Goal: Information Seeking & Learning: Check status

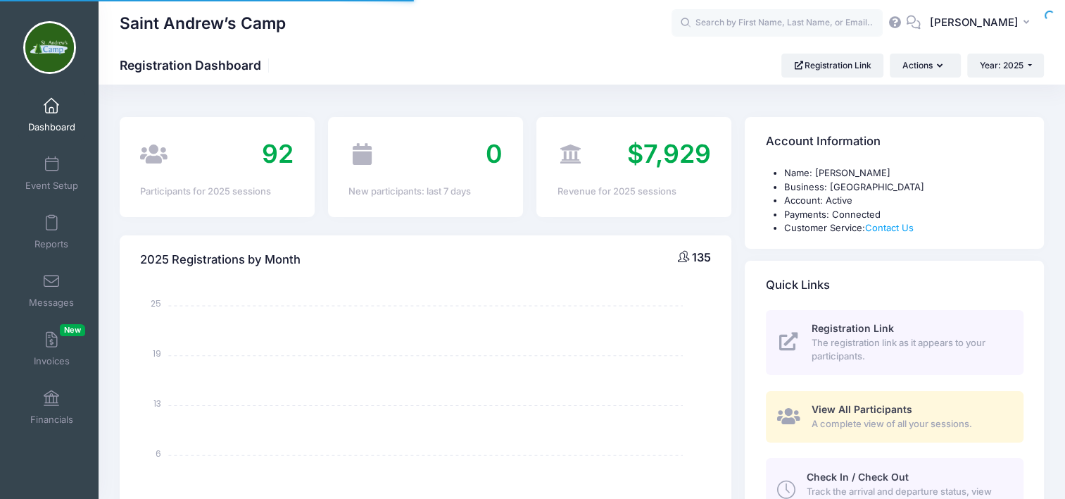
select select
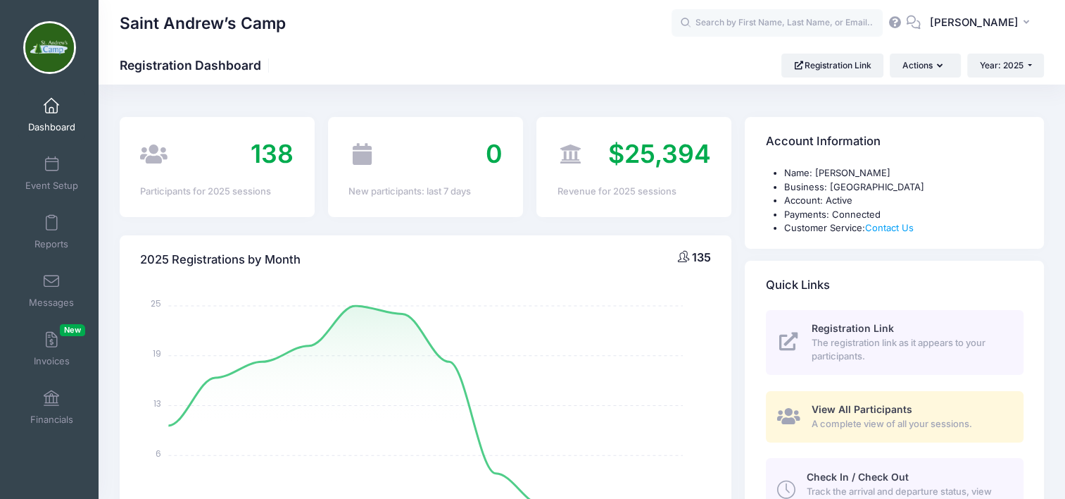
click at [51, 238] on span "Reports" at bounding box center [52, 244] width 34 height 12
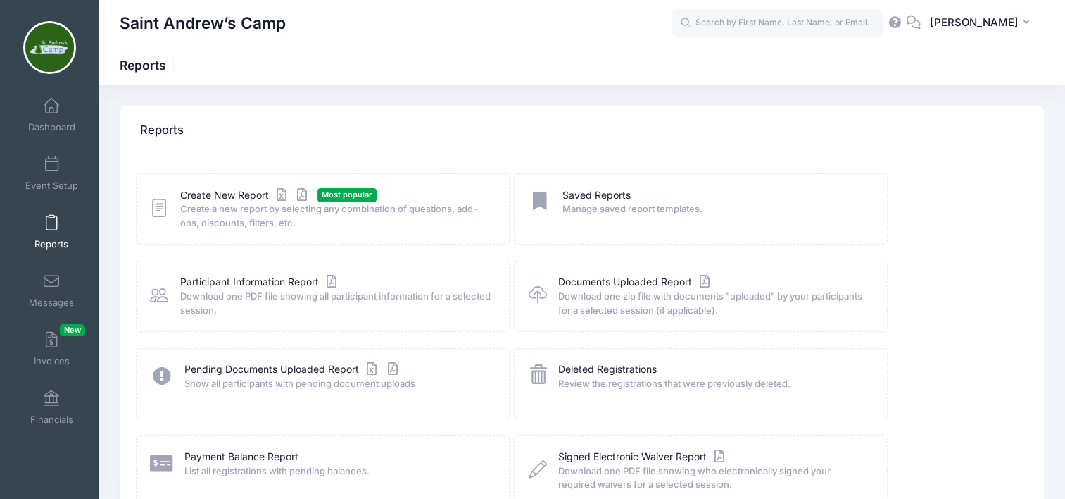
click at [277, 284] on link "Participant Information Report" at bounding box center [260, 282] width 160 height 15
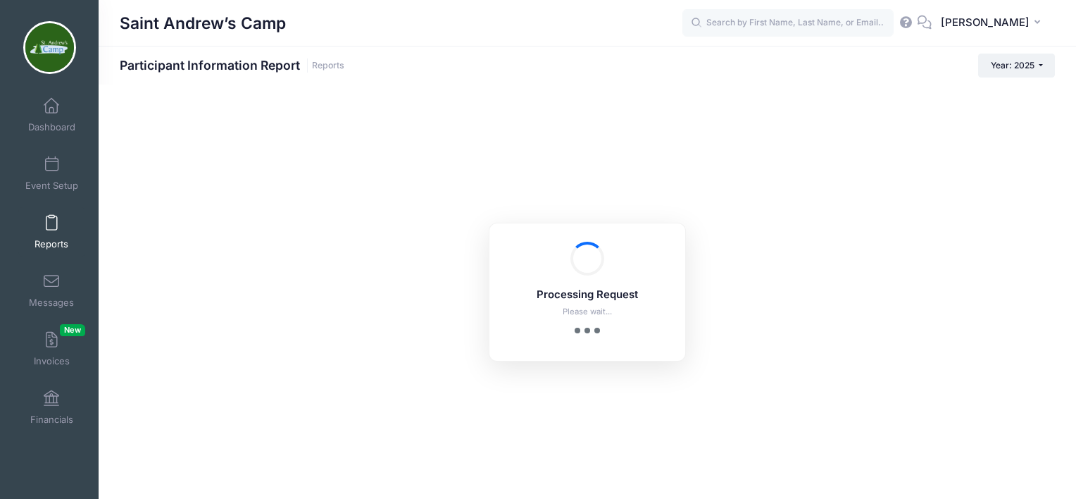
checkbox input "true"
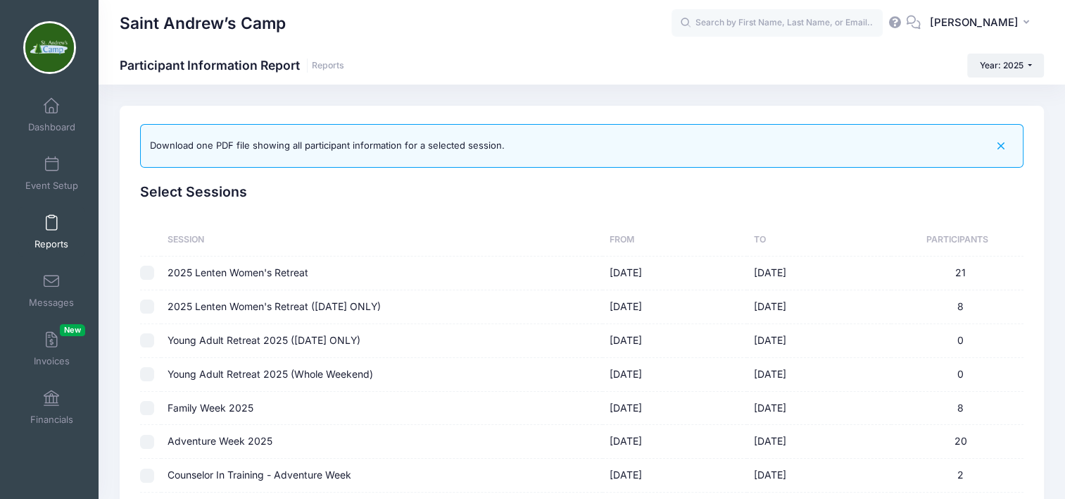
click at [144, 348] on td at bounding box center [150, 341] width 20 height 34
click at [258, 334] on td "Young Adult Retreat 2025 (SATURDAY ONLY)" at bounding box center [382, 341] width 442 height 34
checkbox input "true"
click at [258, 373] on td "Young Adult Retreat 2025 (Whole Weekend)" at bounding box center [382, 375] width 442 height 34
checkbox input "true"
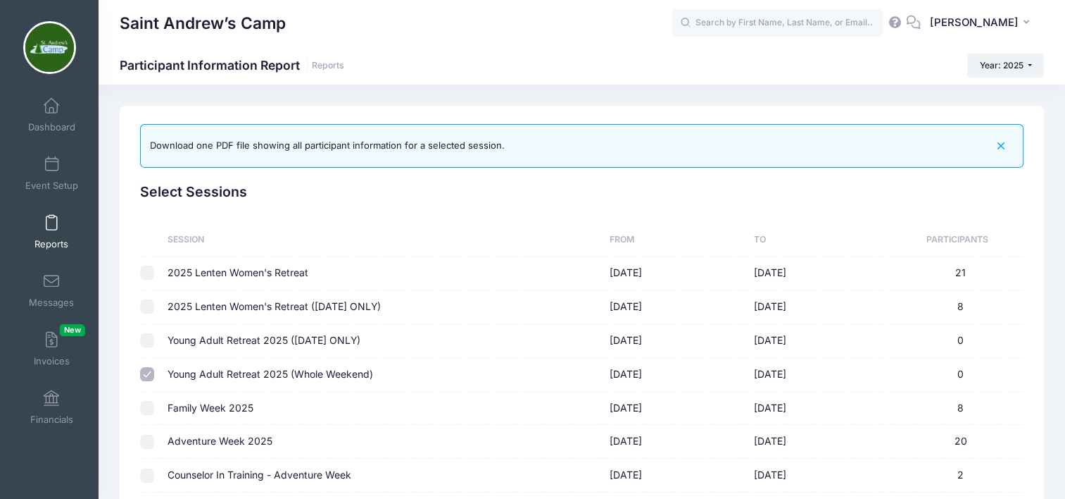
checkbox input "false"
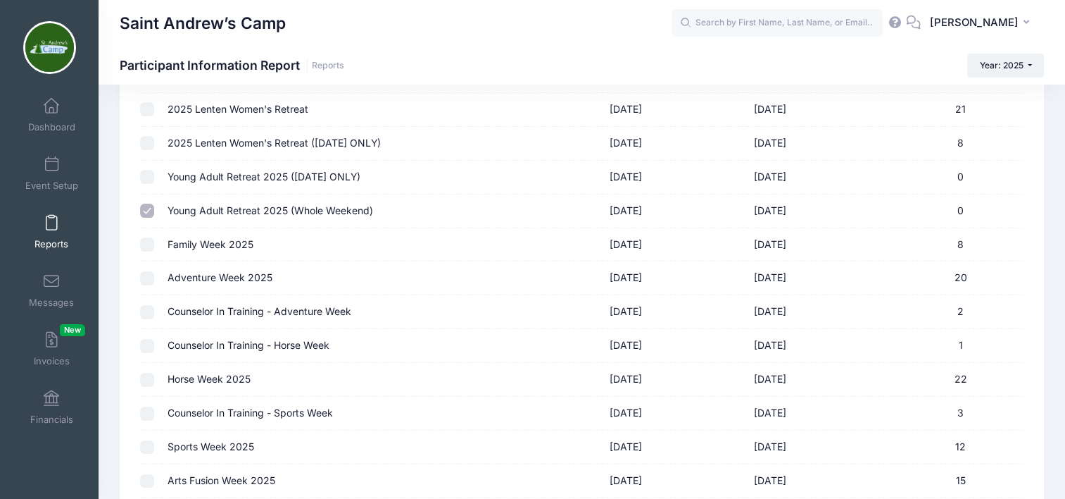
scroll to position [168, 0]
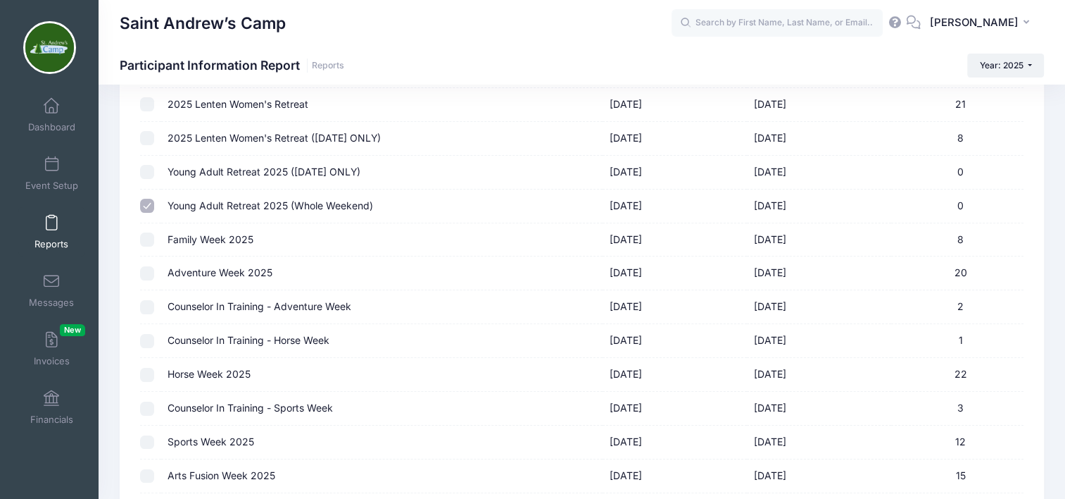
click at [39, 413] on span "Financials" at bounding box center [51, 419] width 43 height 12
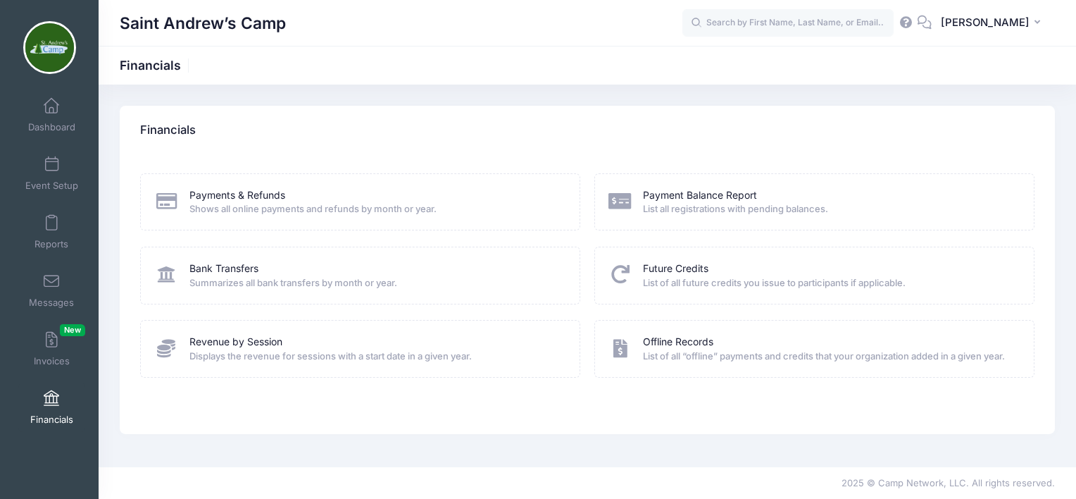
click at [237, 193] on link "Payments & Refunds" at bounding box center [237, 195] width 96 height 15
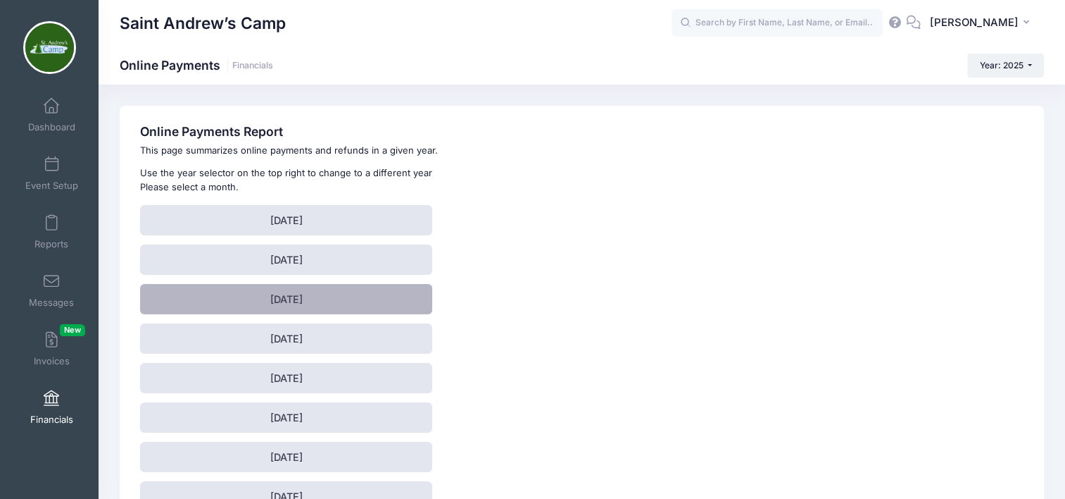
click at [301, 299] on link "March 2025" at bounding box center [286, 299] width 292 height 30
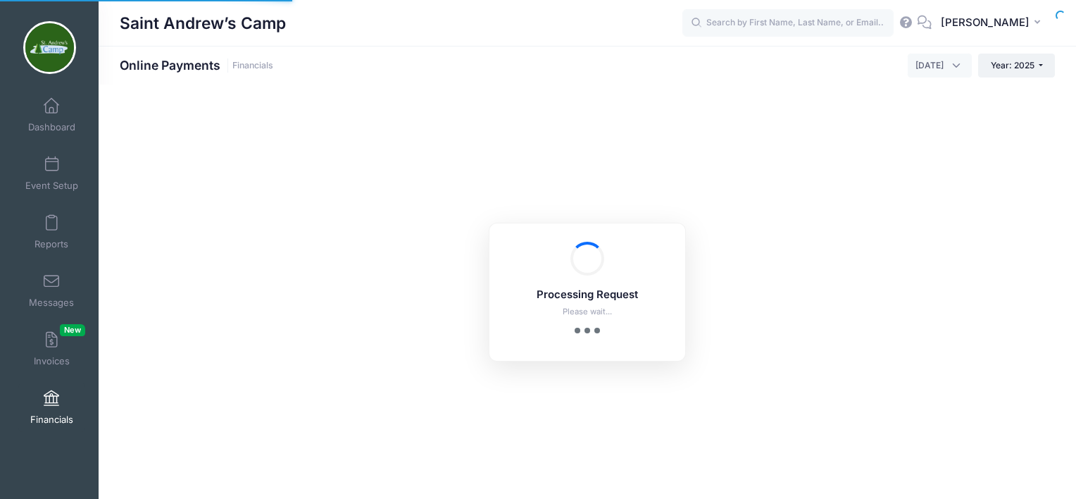
select select "10"
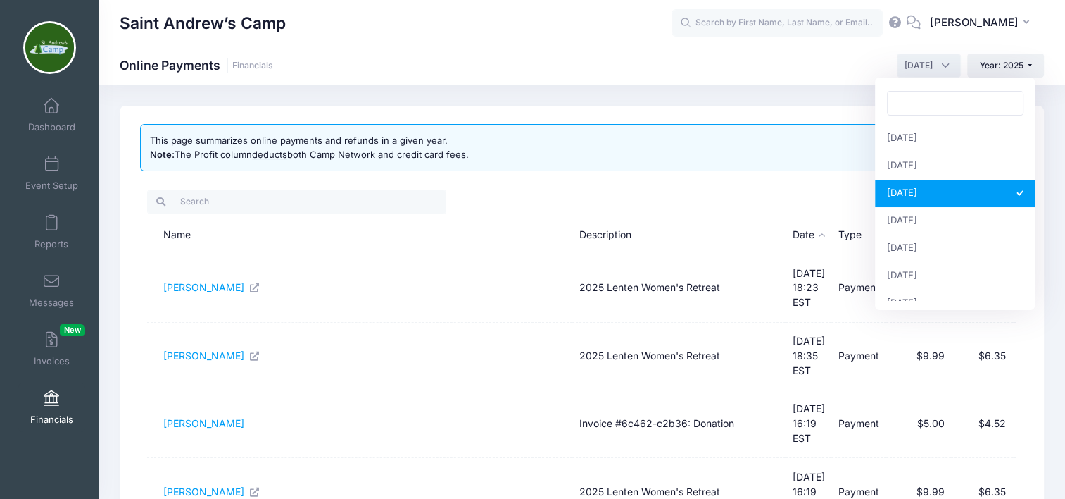
click at [946, 68] on span "[DATE]" at bounding box center [929, 66] width 64 height 24
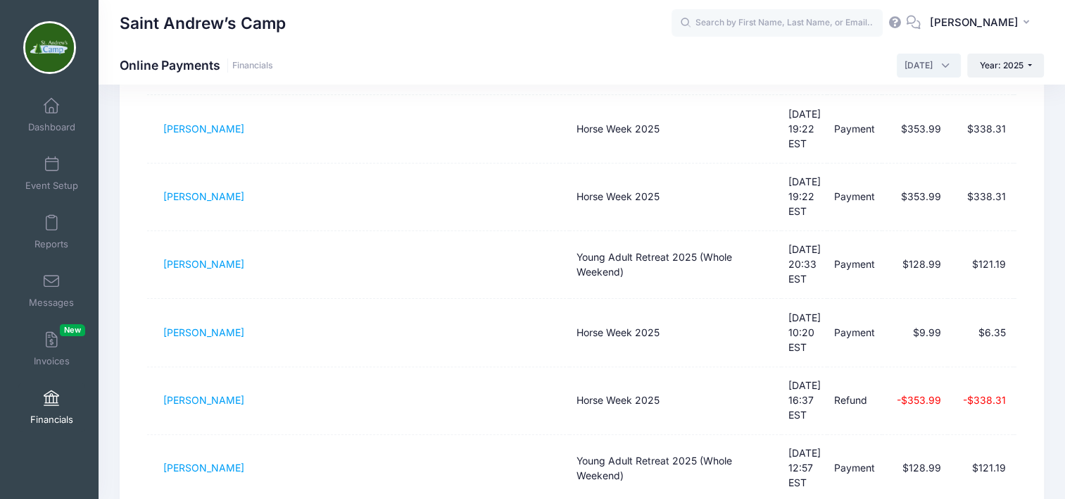
scroll to position [474, 0]
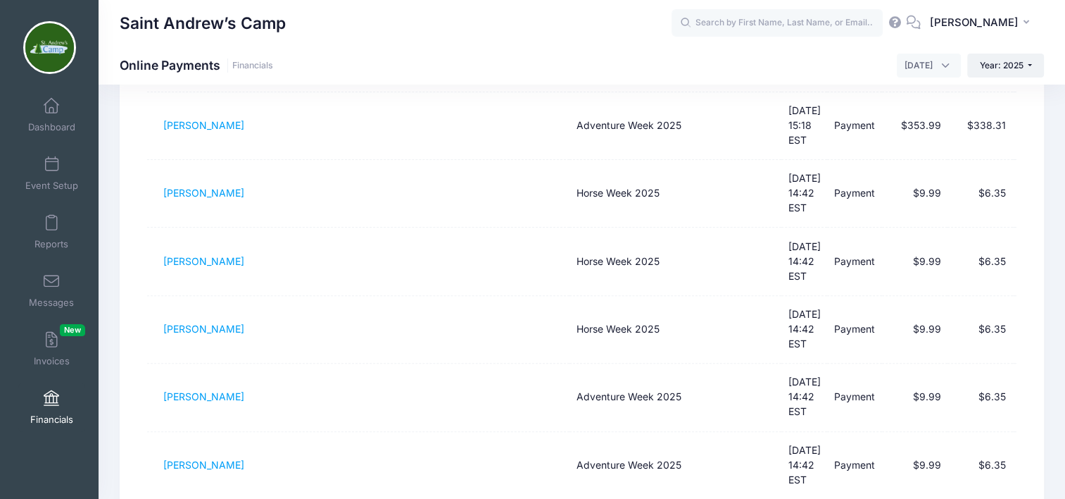
scroll to position [437, 0]
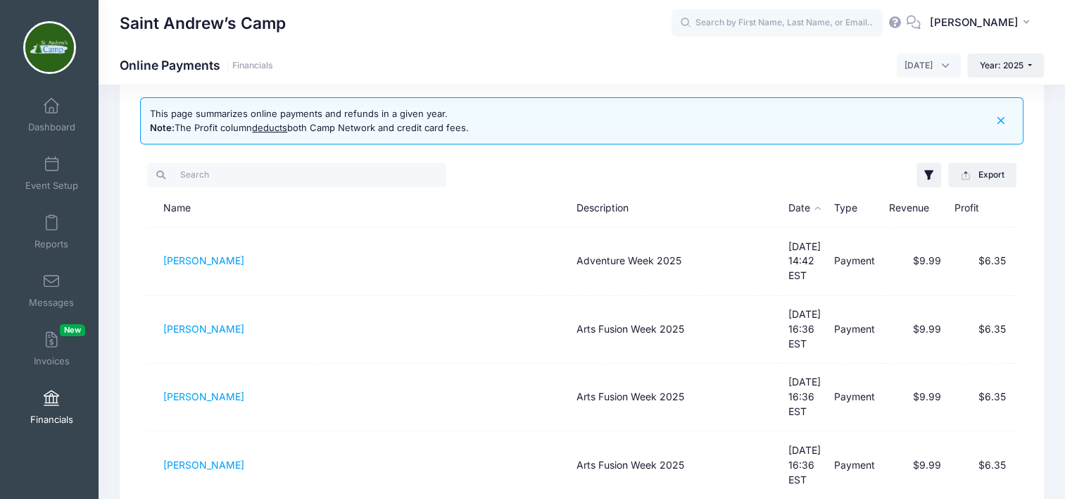
scroll to position [0, 0]
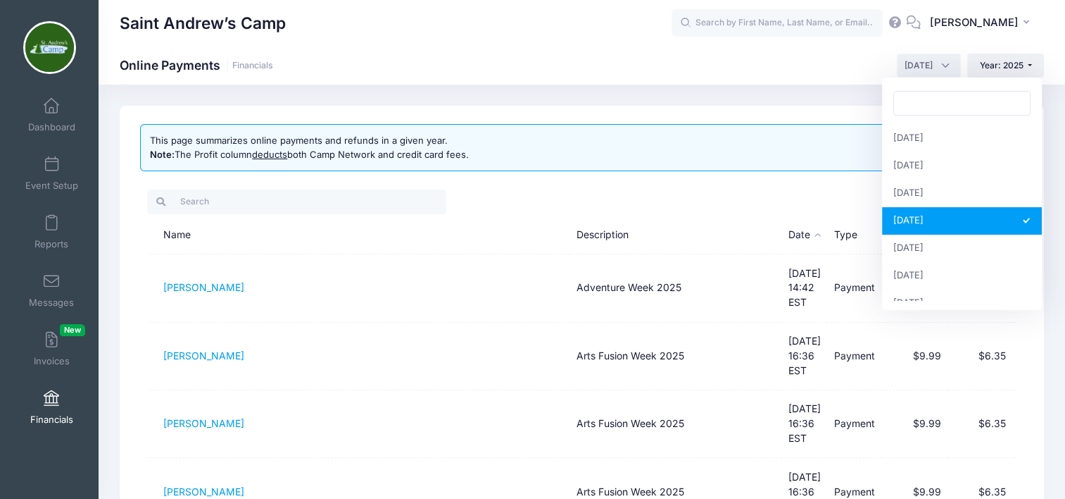
click at [942, 62] on span "[DATE]" at bounding box center [929, 66] width 64 height 24
select select "5"
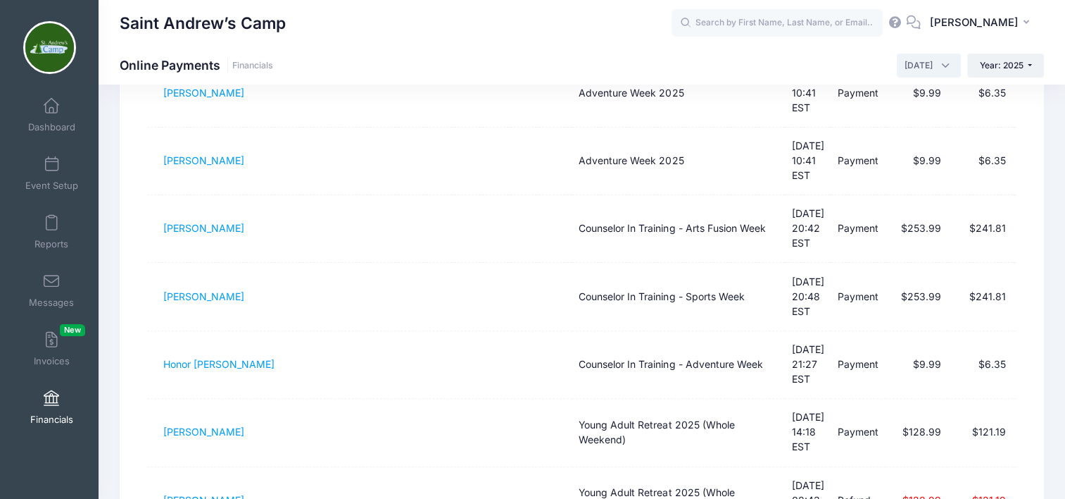
scroll to position [403, 0]
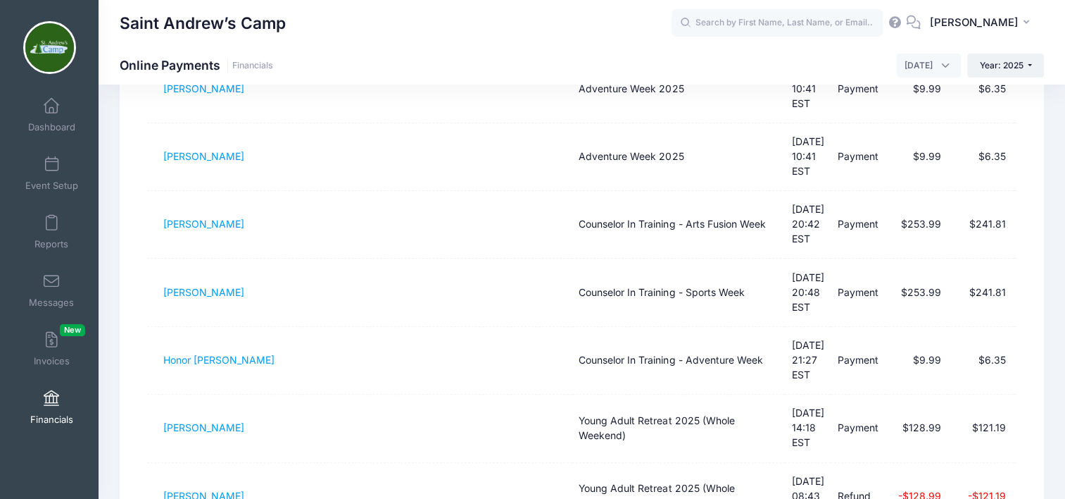
click at [204, 489] on link "[PERSON_NAME]" at bounding box center [203, 495] width 81 height 12
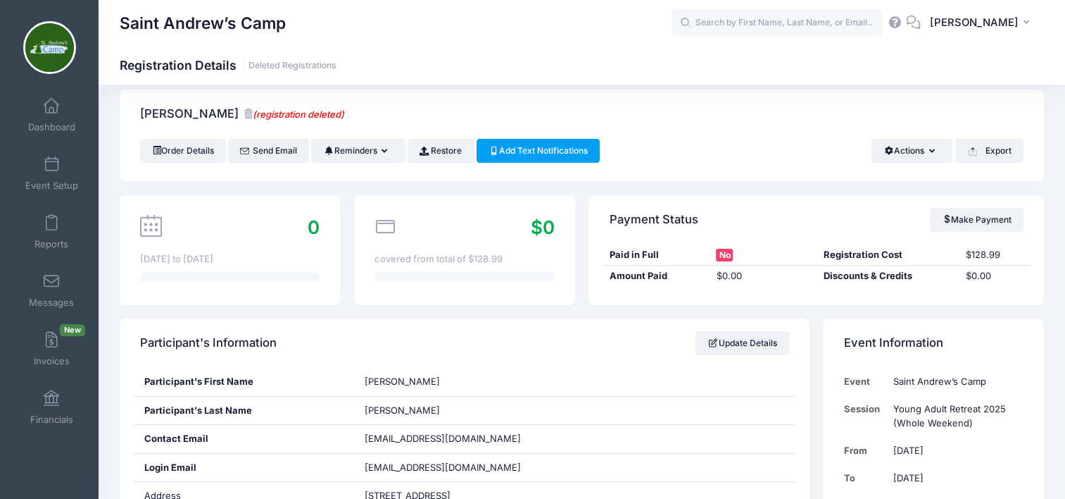
scroll to position [14, 0]
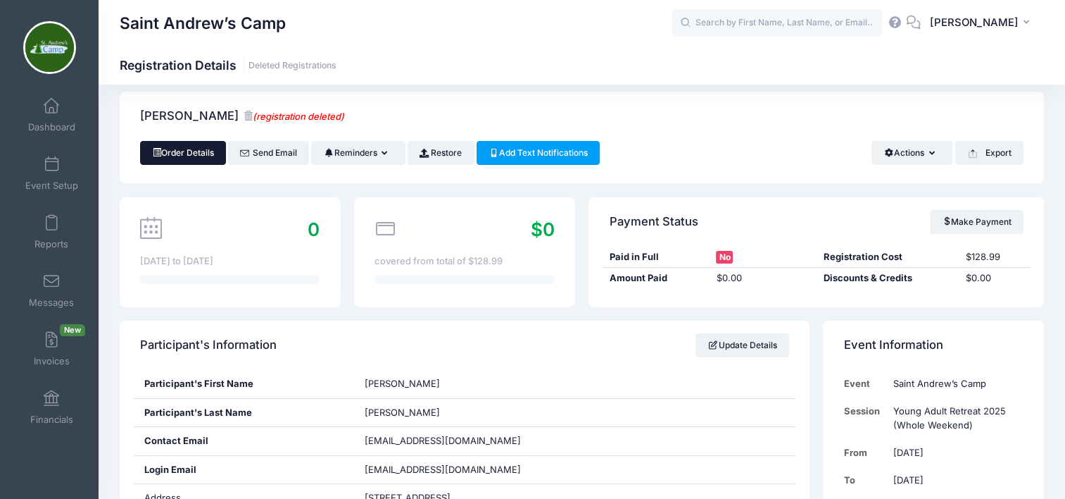
click at [192, 158] on link "Order Details" at bounding box center [183, 153] width 86 height 24
click at [46, 420] on span "Financials" at bounding box center [51, 419] width 43 height 12
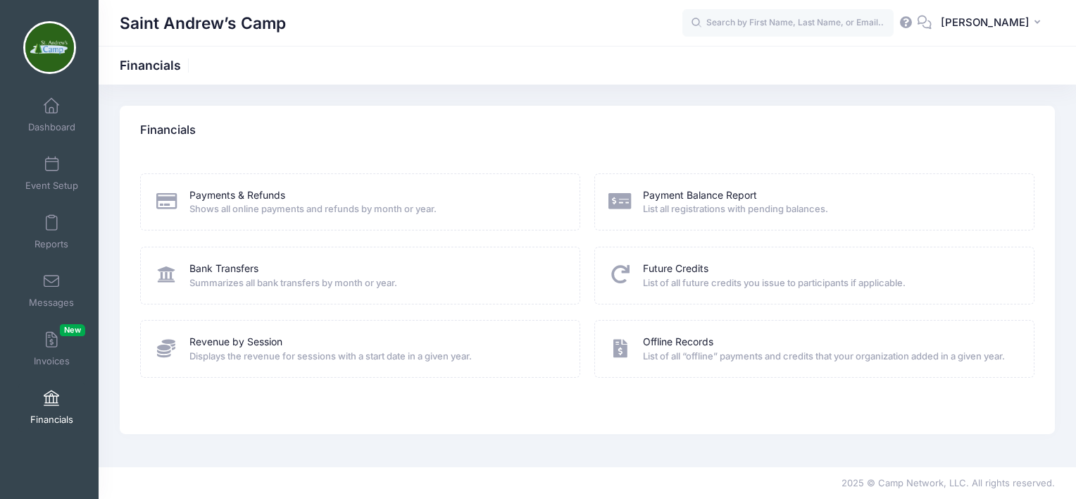
click at [225, 268] on link "Bank Transfers" at bounding box center [223, 268] width 69 height 15
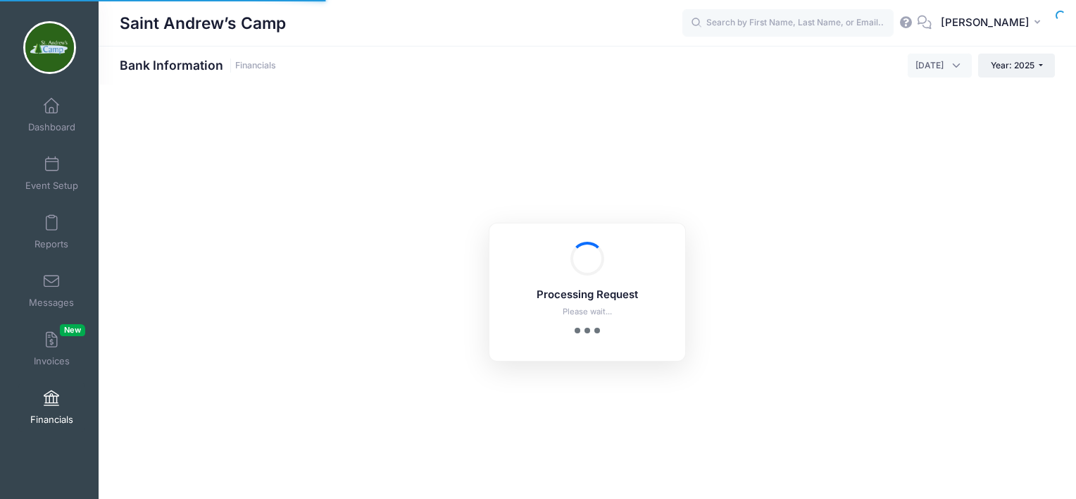
select select "10"
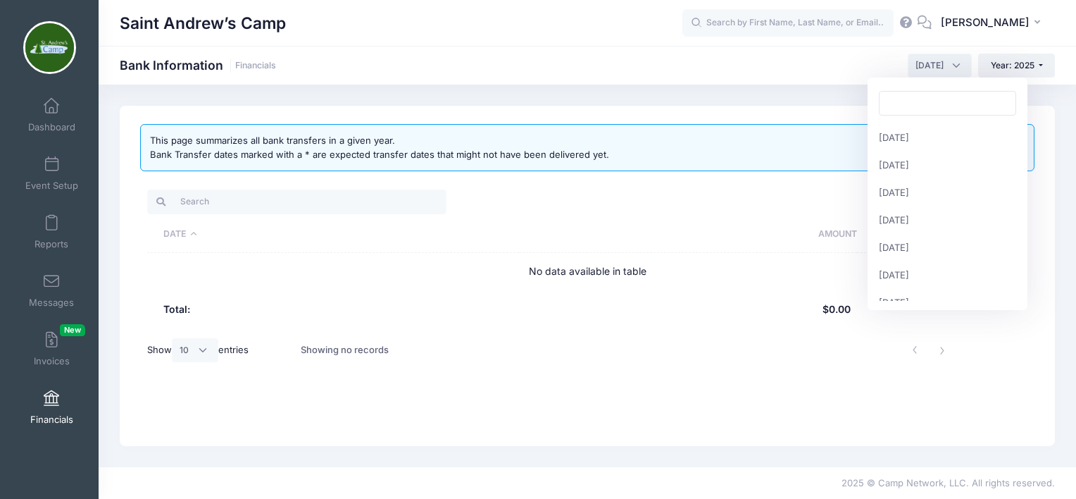
scroll to position [165, 0]
click at [958, 62] on span "September 2025" at bounding box center [940, 66] width 64 height 24
select select "4"
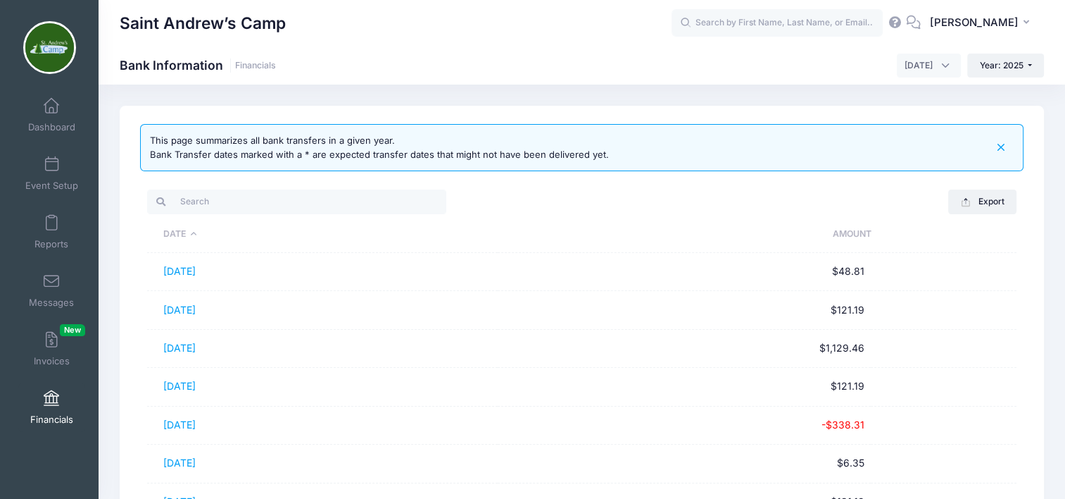
click at [196, 307] on link "04/08/2025" at bounding box center [179, 310] width 32 height 12
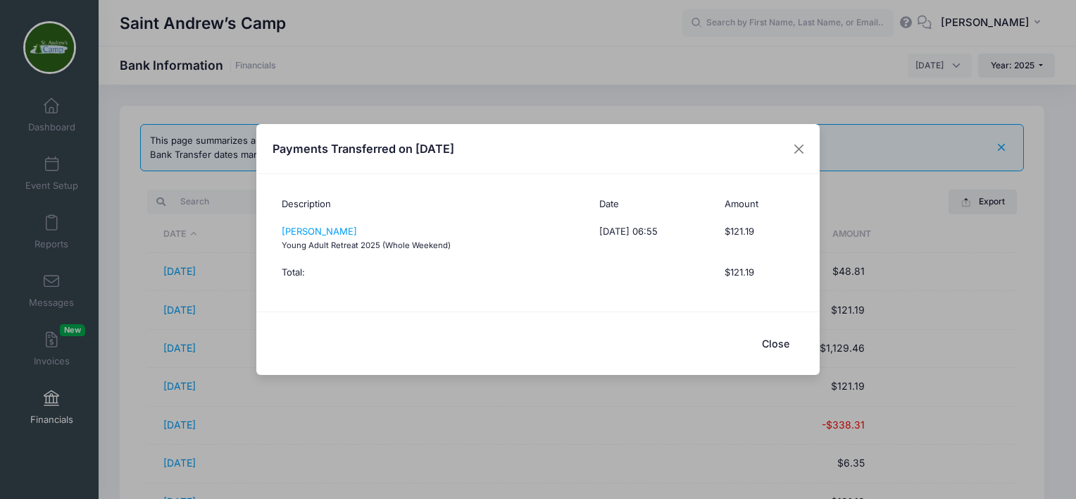
click at [304, 232] on link "Paul Kondratyev" at bounding box center [319, 230] width 75 height 11
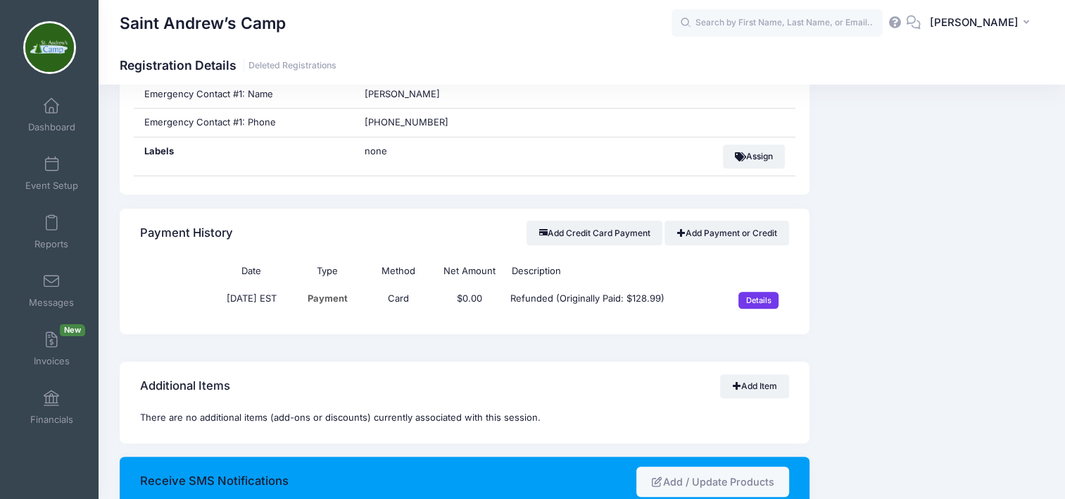
scroll to position [603, 0]
click at [760, 296] on input "Details" at bounding box center [759, 300] width 40 height 17
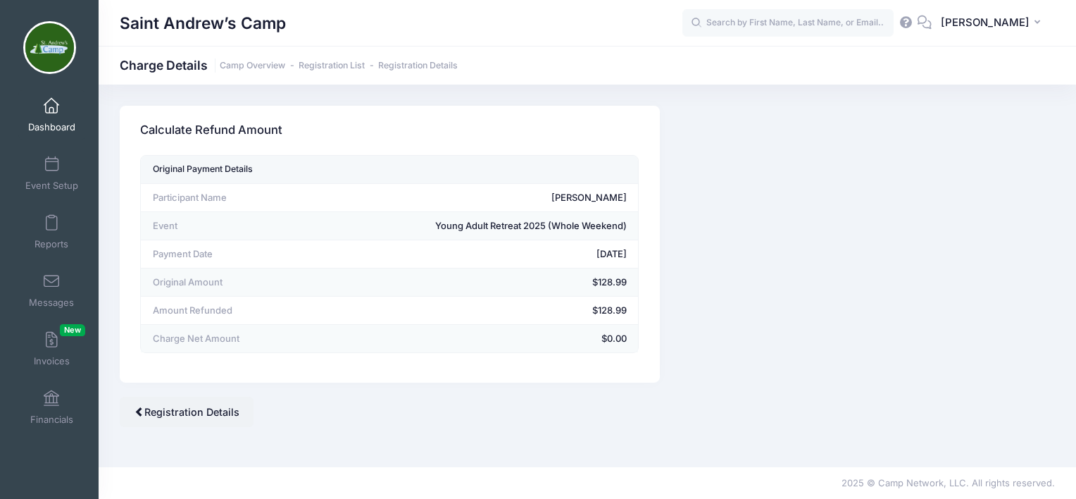
click at [51, 242] on span "Reports" at bounding box center [52, 244] width 34 height 12
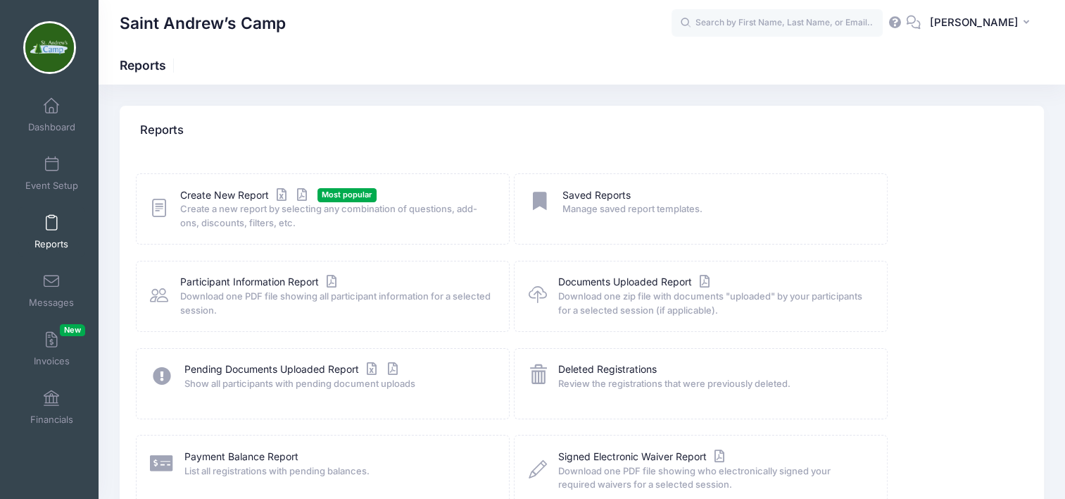
click at [350, 194] on span "Most popular" at bounding box center [347, 194] width 59 height 13
click at [201, 195] on link "Create New Report" at bounding box center [245, 195] width 131 height 15
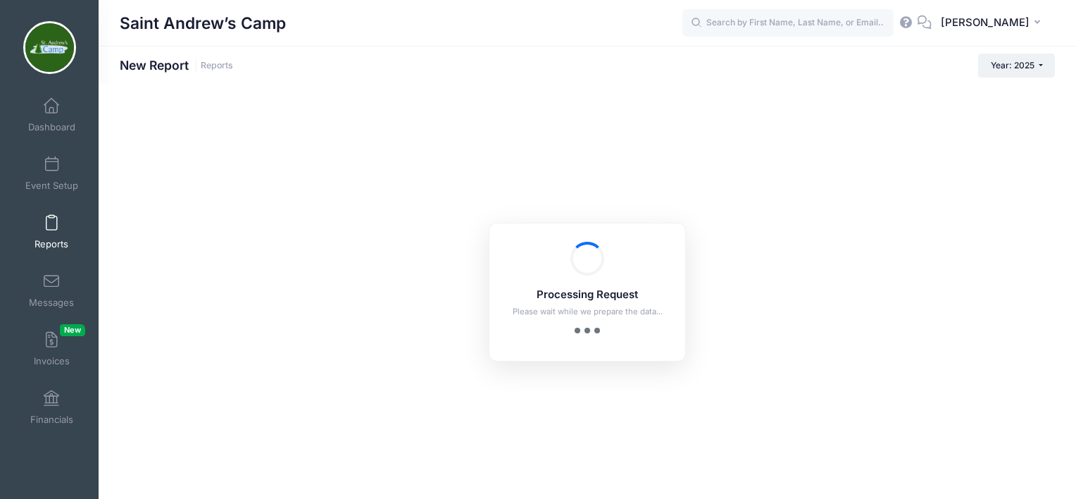
checkbox input "true"
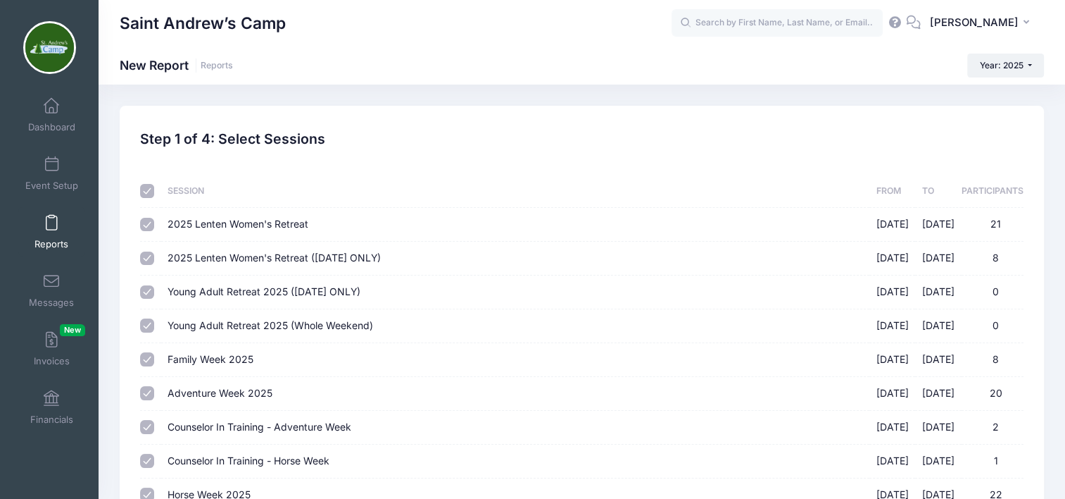
click at [43, 354] on link "Invoices New" at bounding box center [51, 348] width 67 height 49
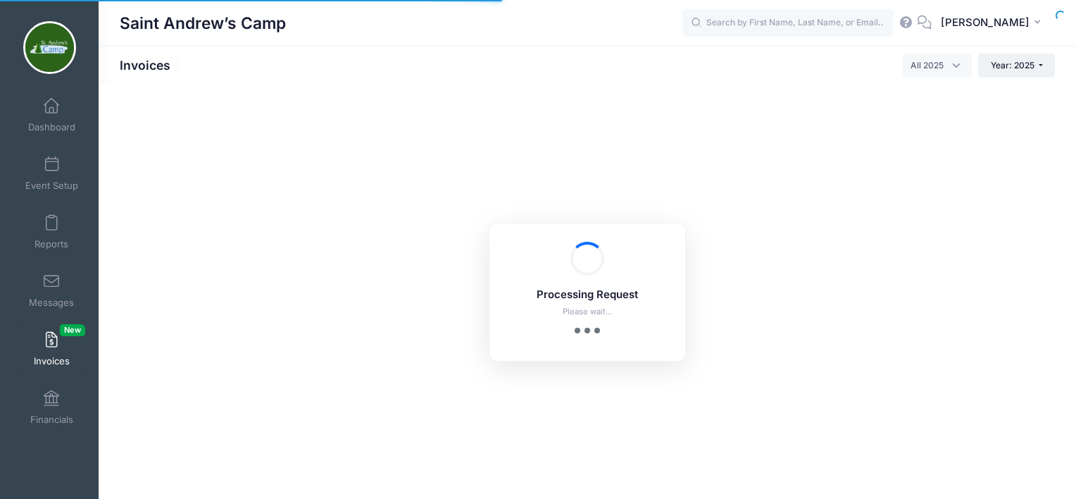
select select
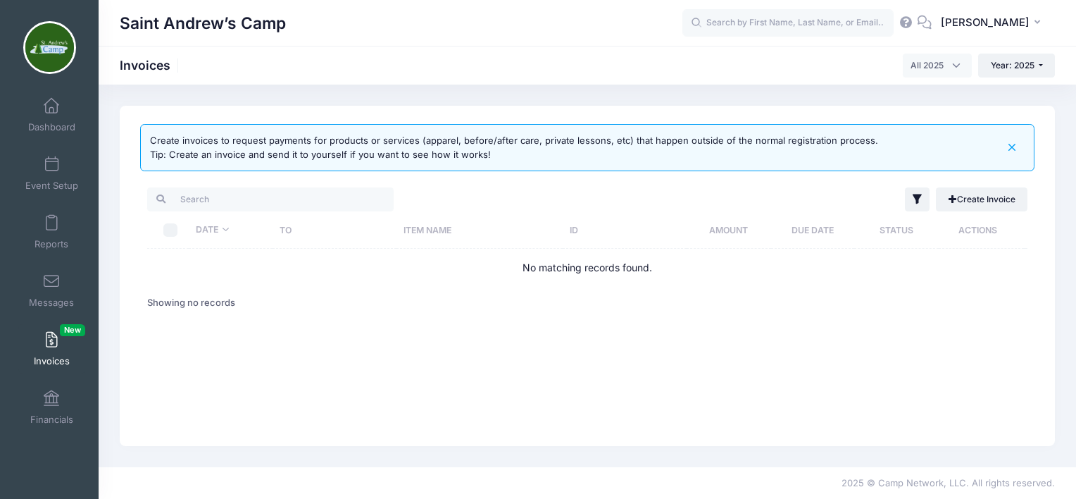
click at [58, 123] on span "Dashboard" at bounding box center [51, 127] width 47 height 12
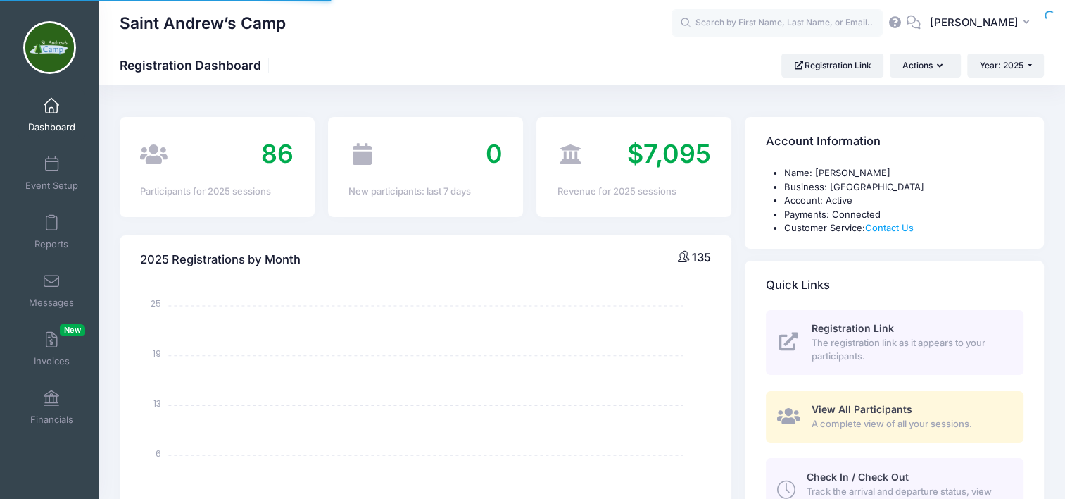
select select
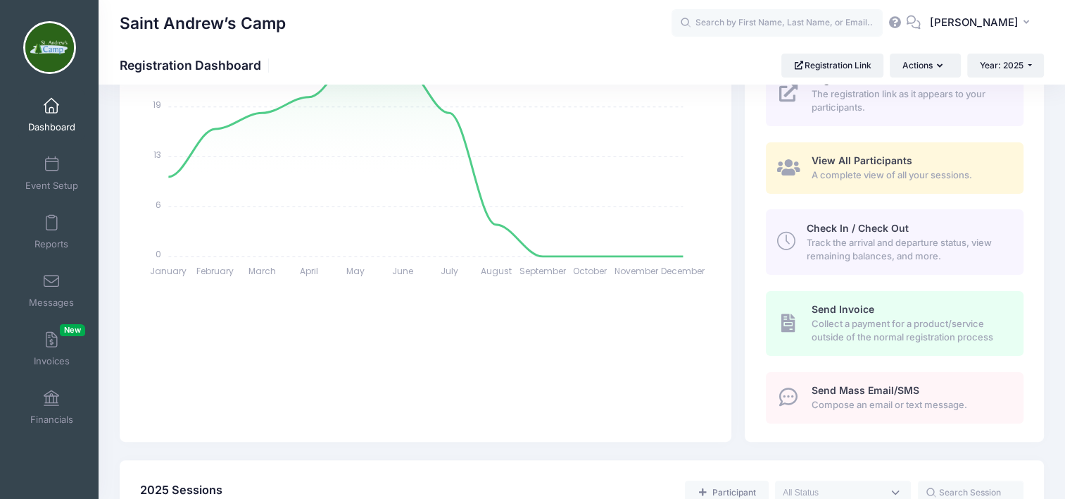
scroll to position [251, 0]
click at [939, 66] on icon "button" at bounding box center [942, 66] width 11 height 0
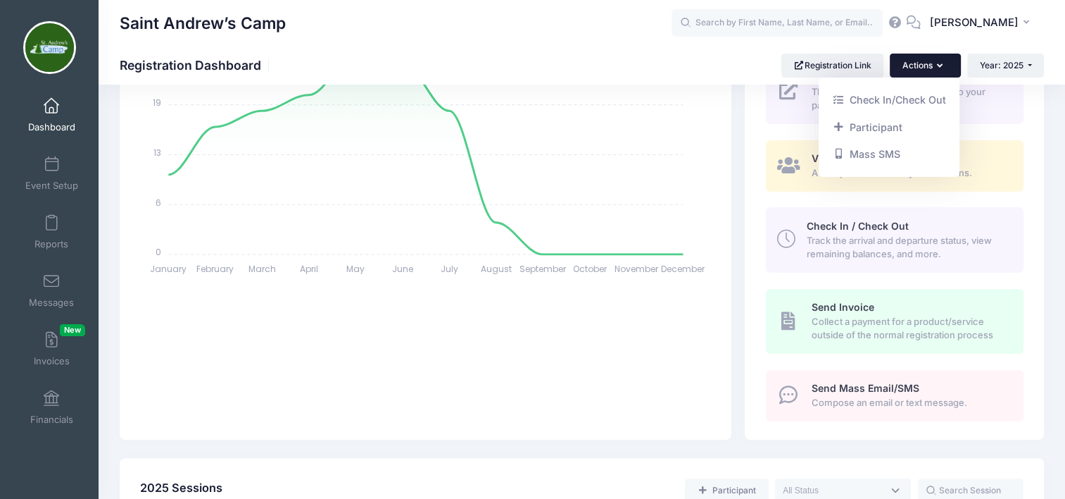
click at [884, 99] on link "Check In/Check Out" at bounding box center [888, 100] width 127 height 27
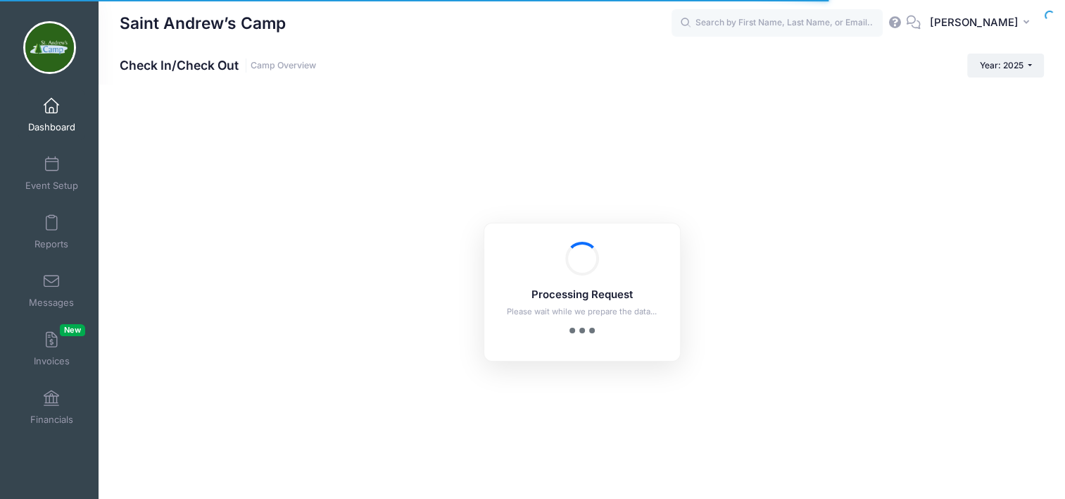
checkbox input "true"
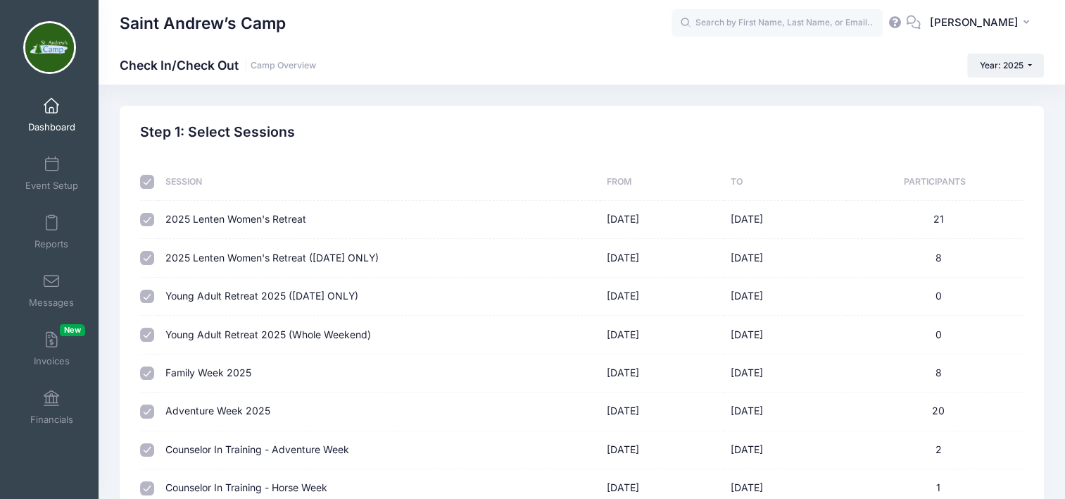
click at [239, 339] on td "Young Adult Retreat 2025 (Whole Weekend)" at bounding box center [379, 334] width 442 height 38
click at [239, 334] on td "Young Adult Retreat 2025 (Whole Weekend)" at bounding box center [379, 334] width 442 height 38
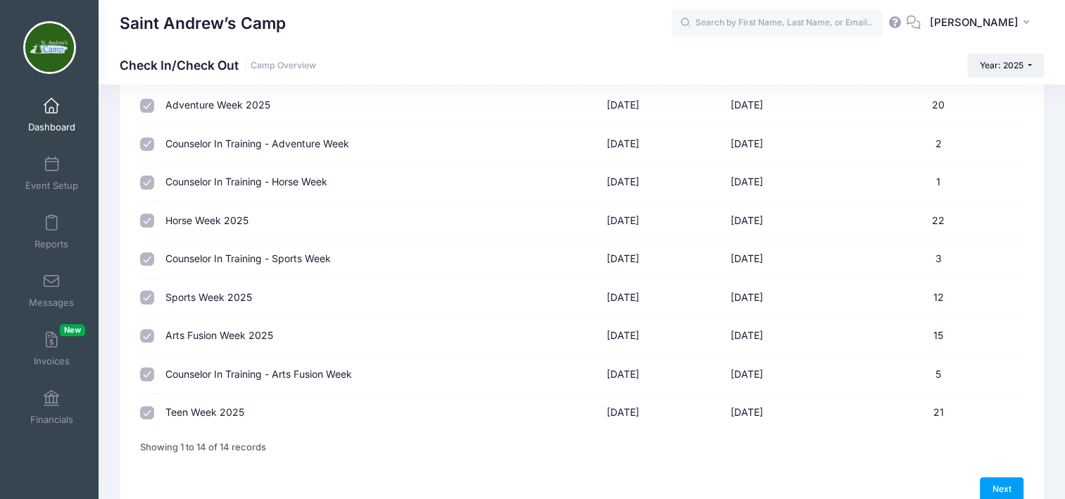
scroll to position [377, 0]
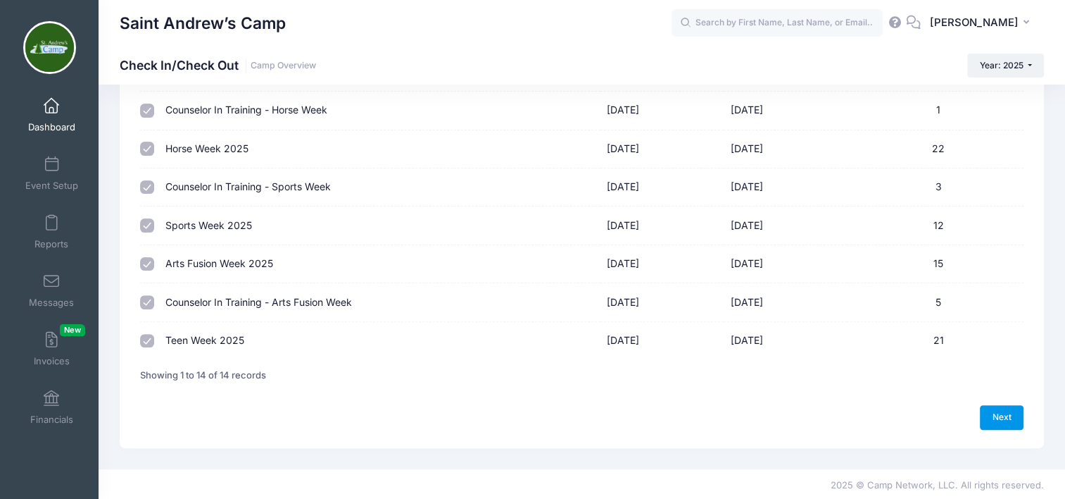
click at [1000, 414] on link "Next" at bounding box center [1002, 417] width 44 height 24
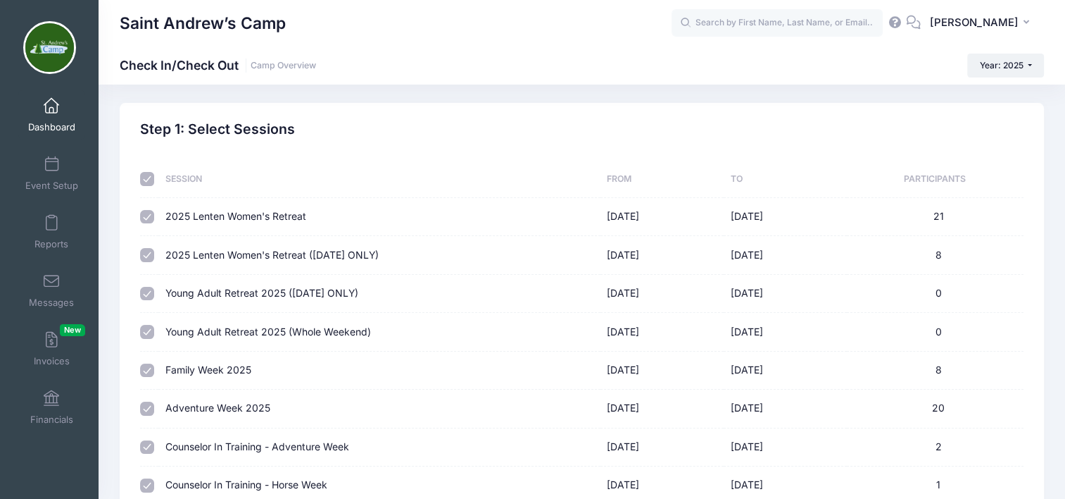
select select "10"
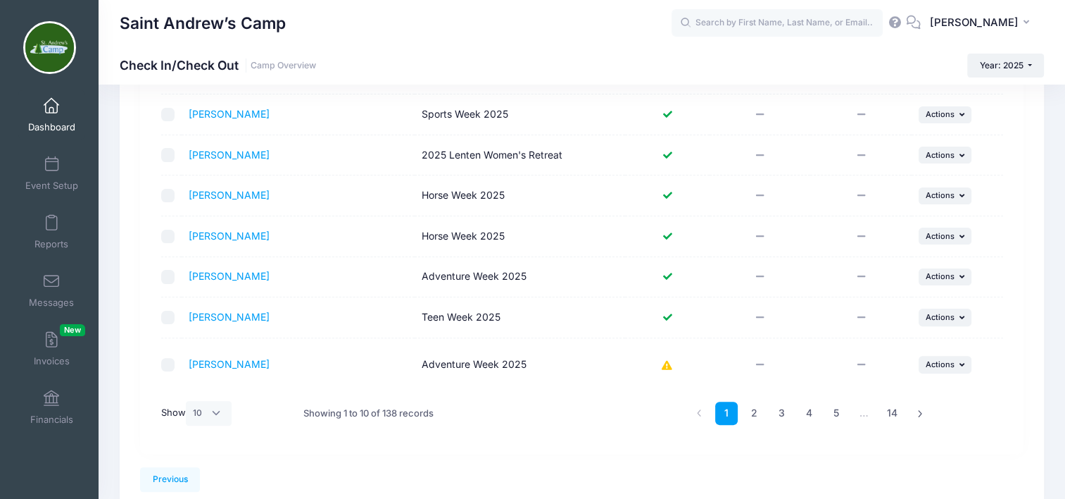
scroll to position [342, 0]
click at [764, 430] on div "1 2 3 4 5 … 14" at bounding box center [810, 411] width 244 height 44
click at [756, 413] on link "2" at bounding box center [754, 411] width 23 height 23
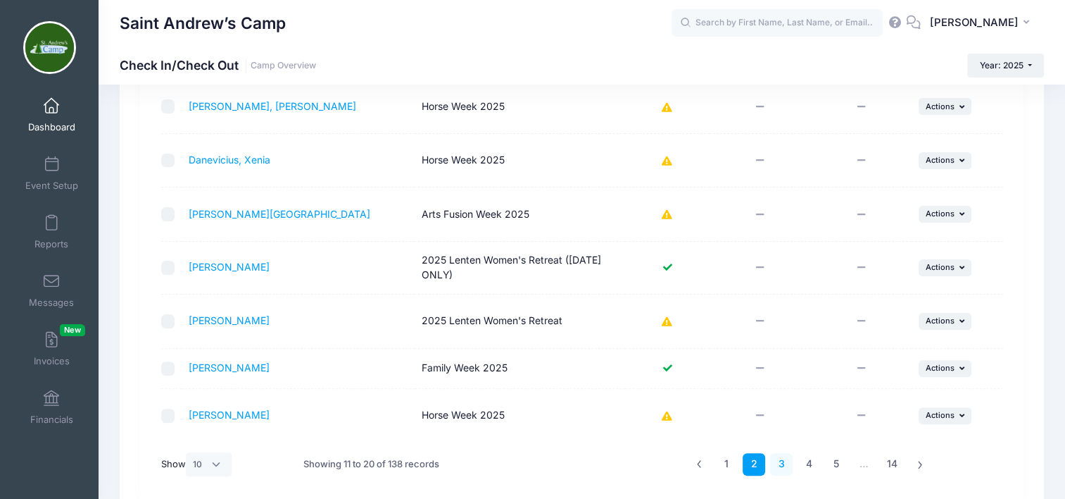
click at [773, 467] on link "3" at bounding box center [781, 464] width 23 height 23
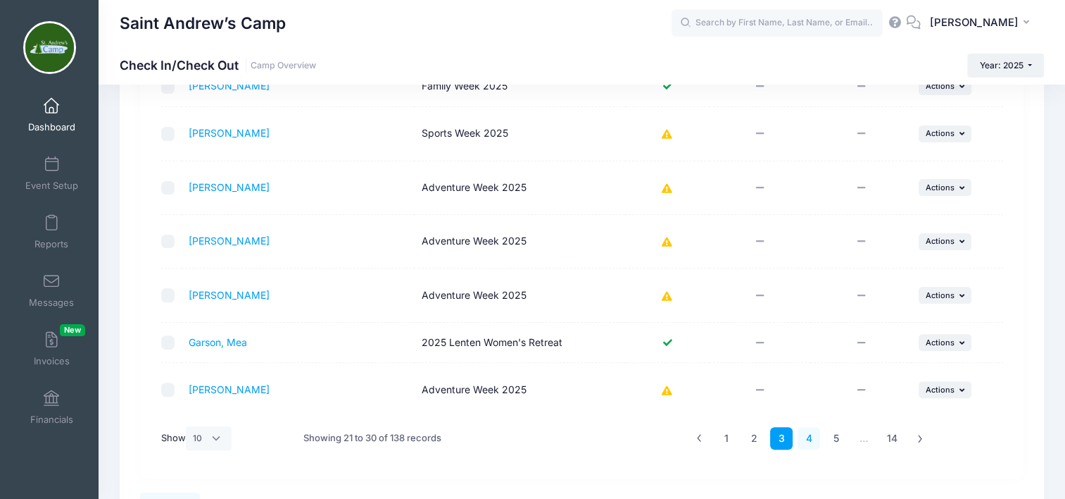
click at [800, 439] on link "4" at bounding box center [809, 438] width 23 height 23
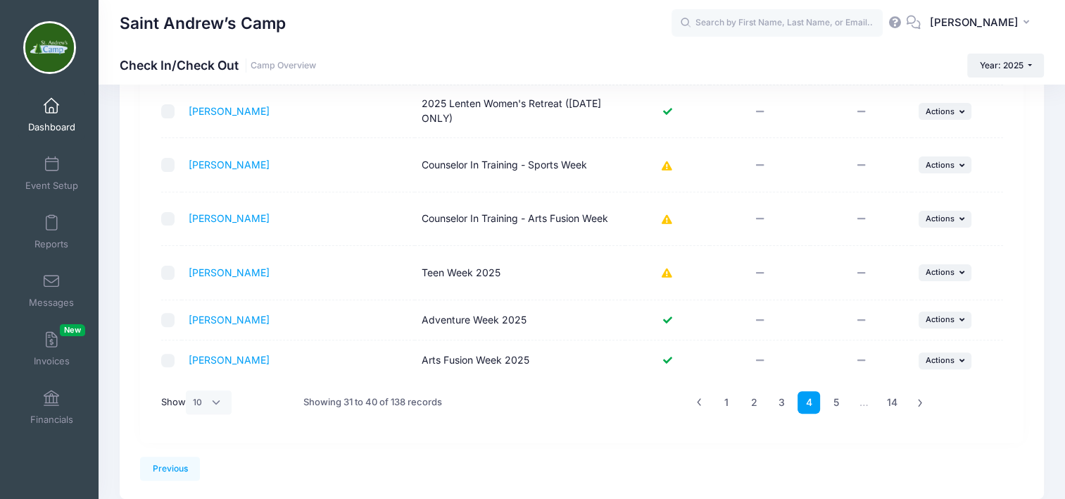
scroll to position [384, 0]
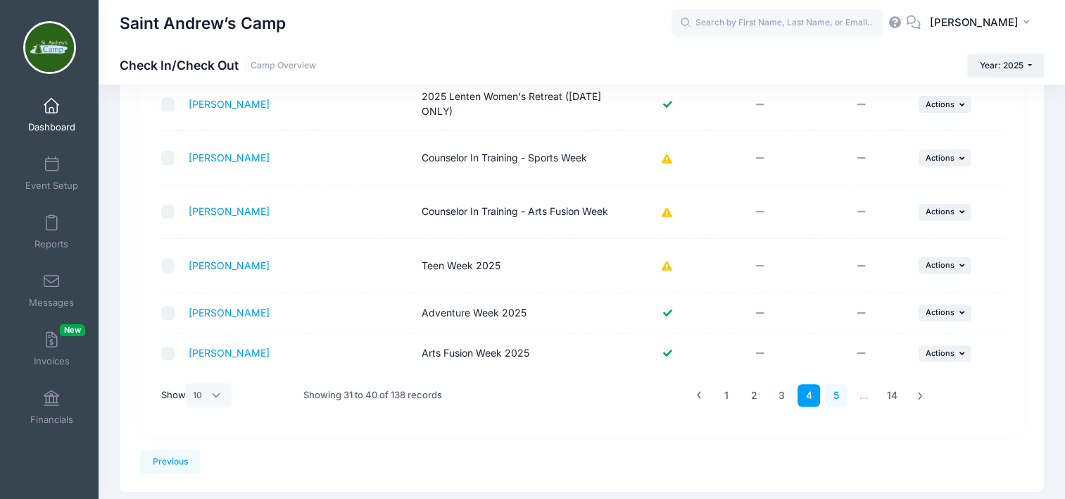
click at [832, 403] on link "5" at bounding box center [836, 395] width 23 height 23
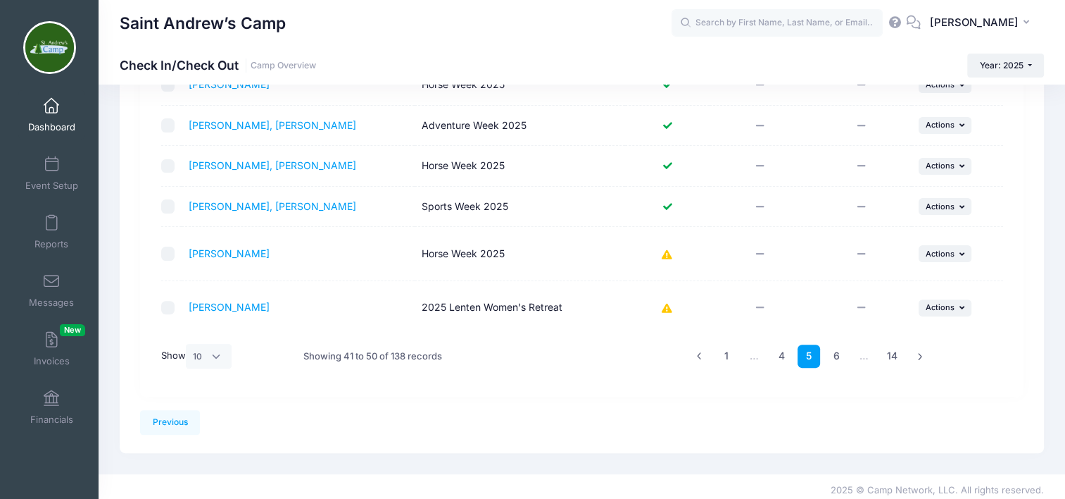
click at [839, 363] on link "6" at bounding box center [836, 355] width 23 height 23
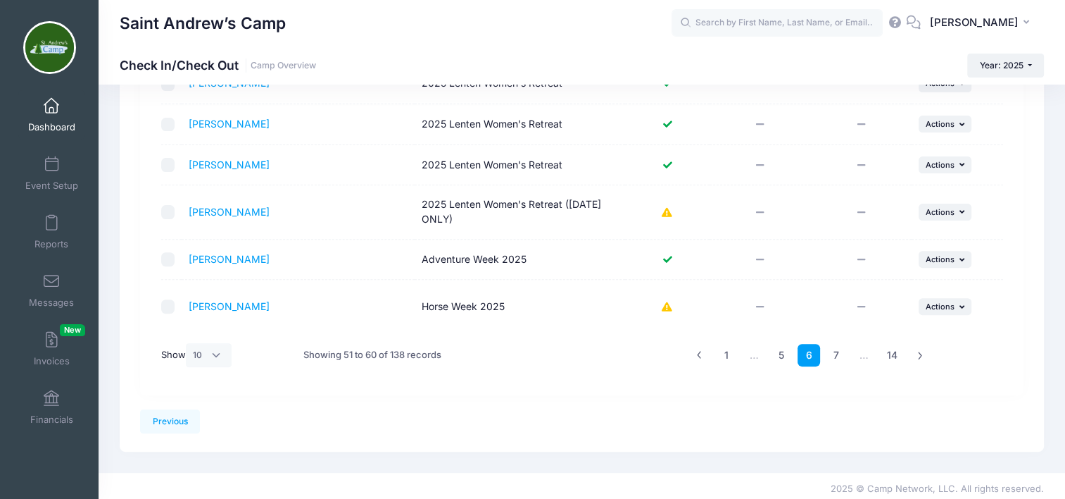
scroll to position [439, 0]
click at [831, 356] on link "7" at bounding box center [836, 354] width 23 height 23
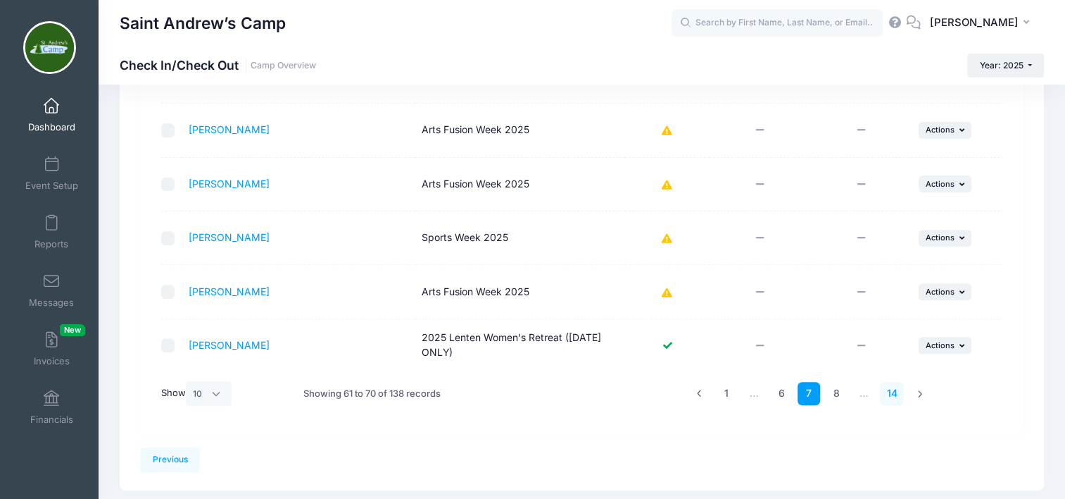
click at [894, 396] on link "14" at bounding box center [892, 393] width 25 height 23
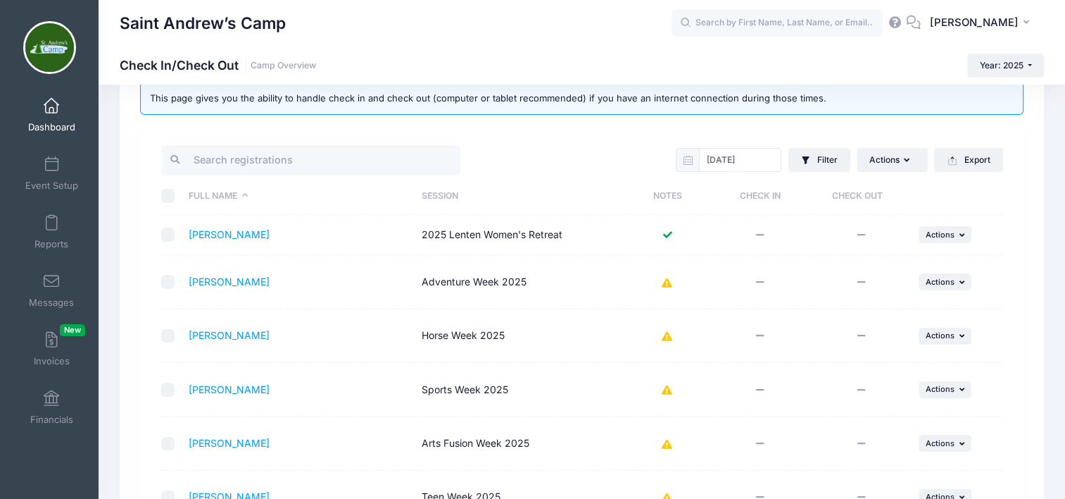
scroll to position [54, 0]
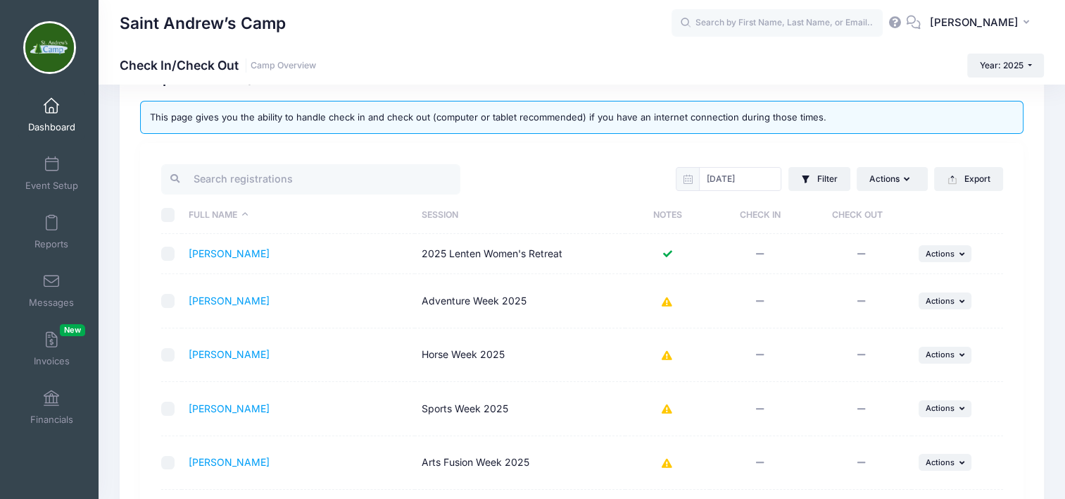
click at [54, 411] on link "Financials" at bounding box center [51, 406] width 67 height 49
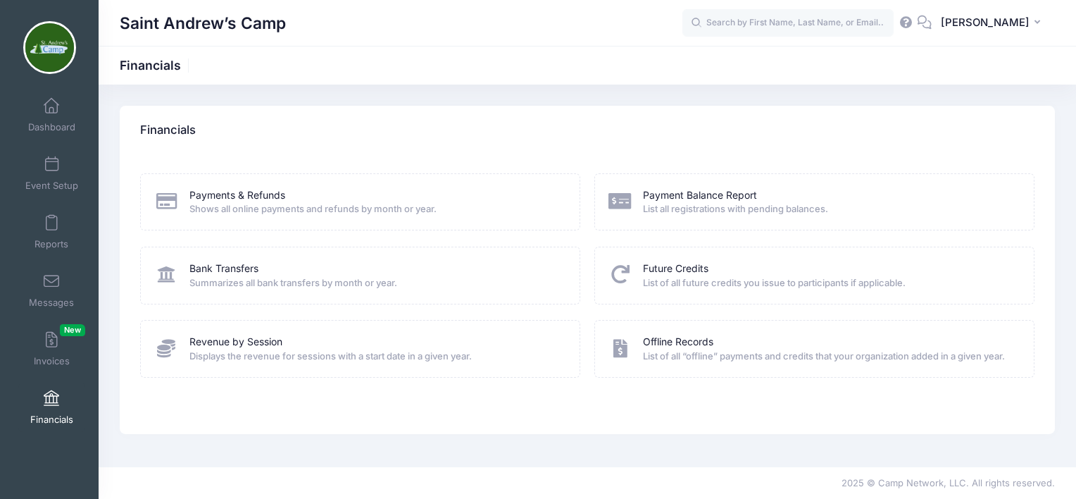
click at [238, 264] on link "Bank Transfers" at bounding box center [223, 268] width 69 height 15
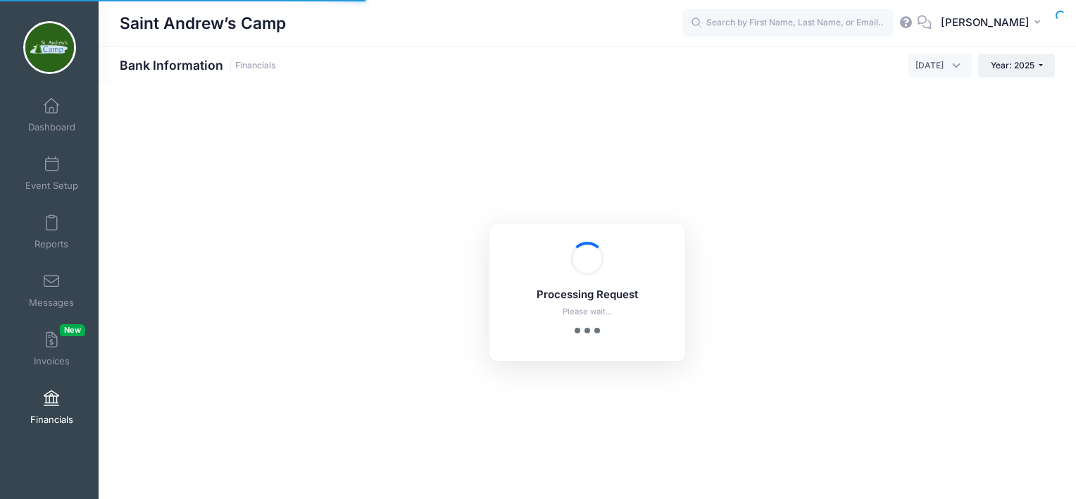
select select "10"
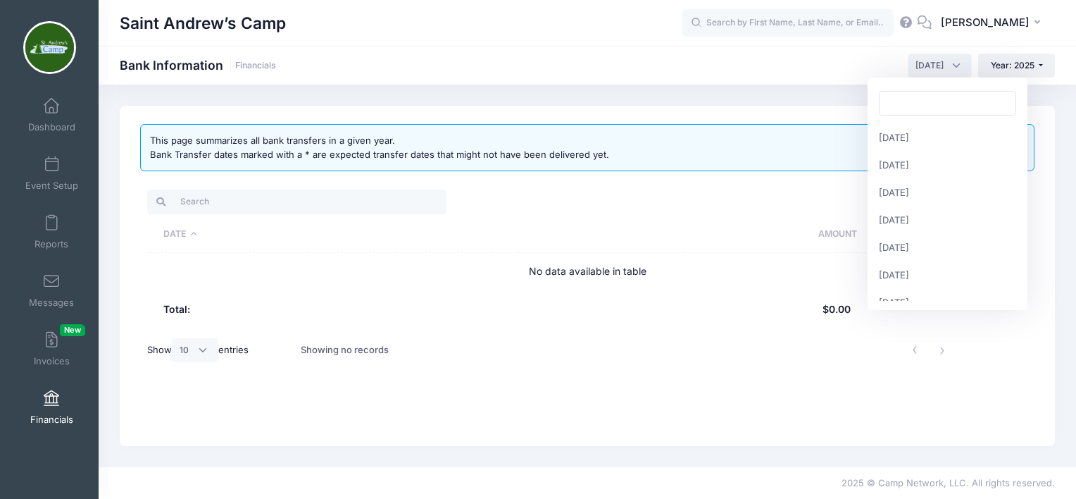
click at [957, 70] on span "[DATE]" at bounding box center [940, 66] width 64 height 24
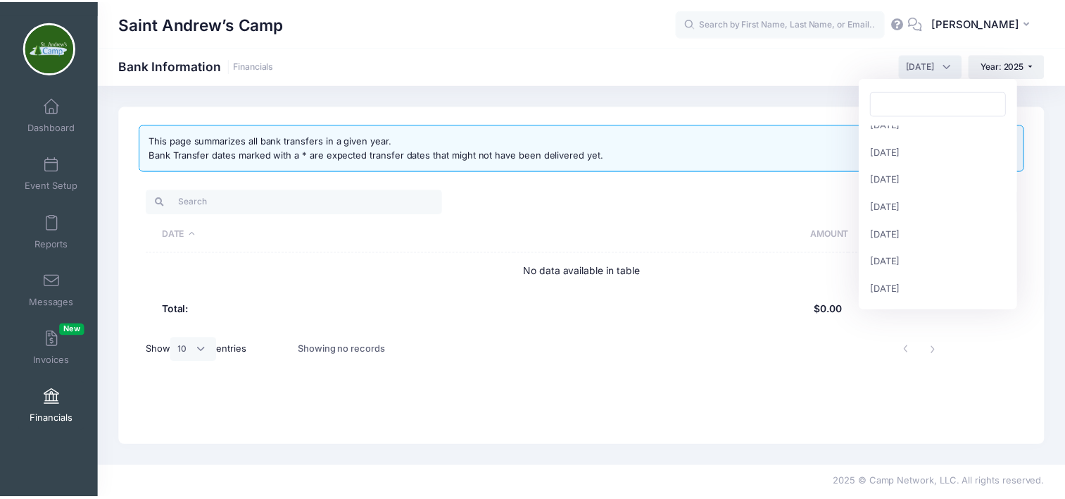
scroll to position [35, 0]
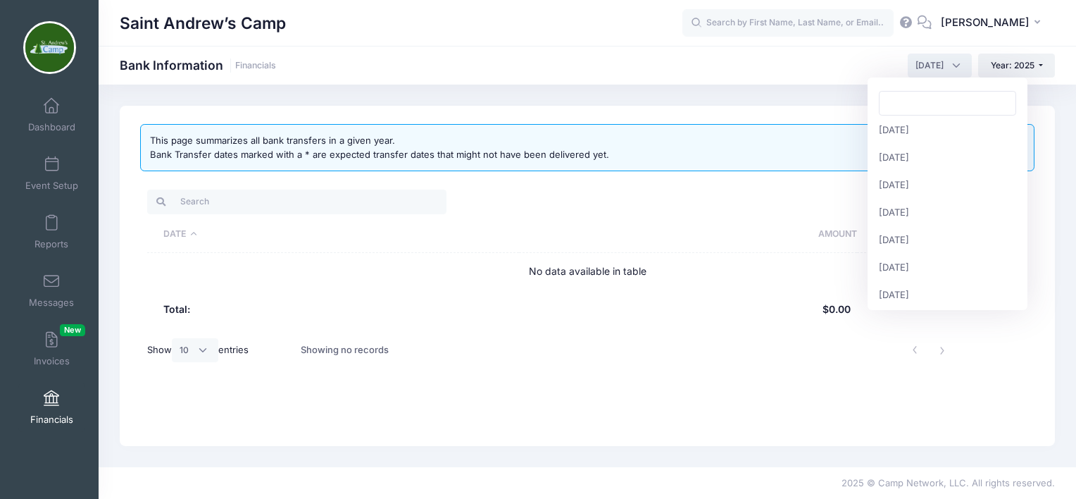
select select "4"
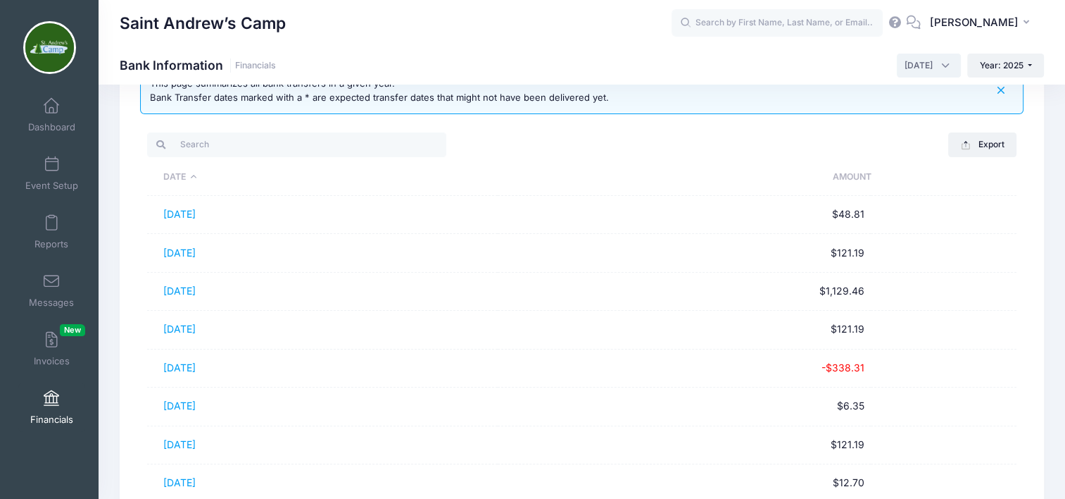
scroll to position [59, 0]
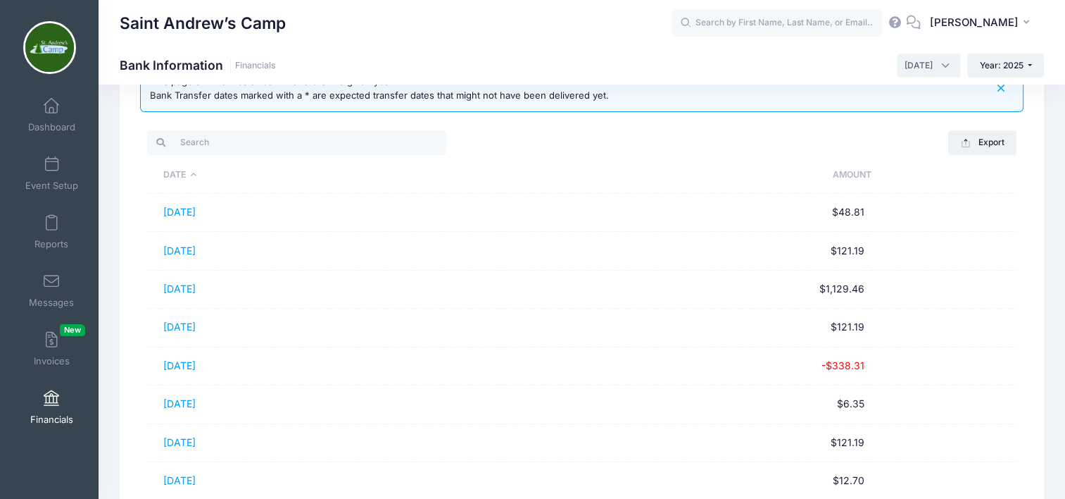
click at [868, 330] on td "$121.19" at bounding box center [684, 327] width 373 height 38
click at [196, 327] on link "[DATE]" at bounding box center [179, 326] width 32 height 12
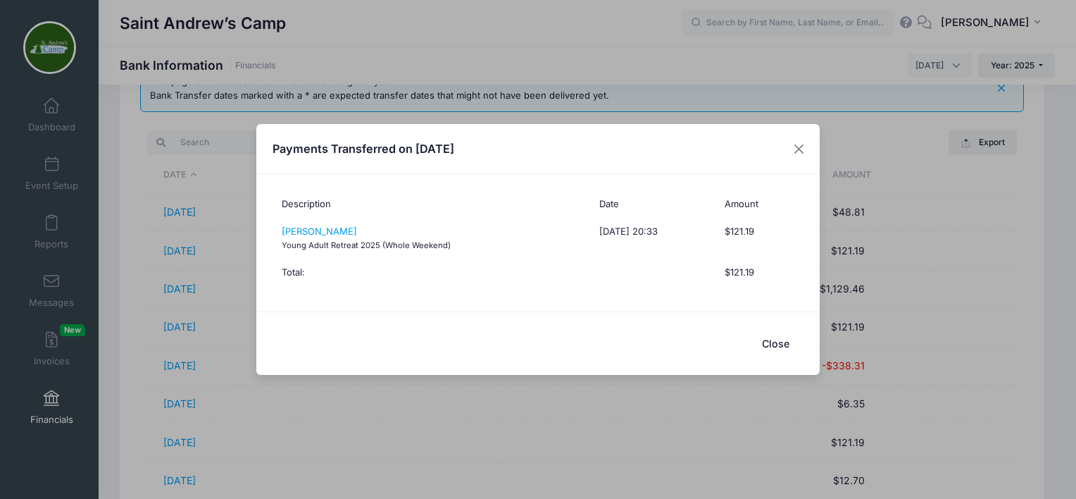
click at [768, 345] on button "Close" at bounding box center [775, 343] width 56 height 30
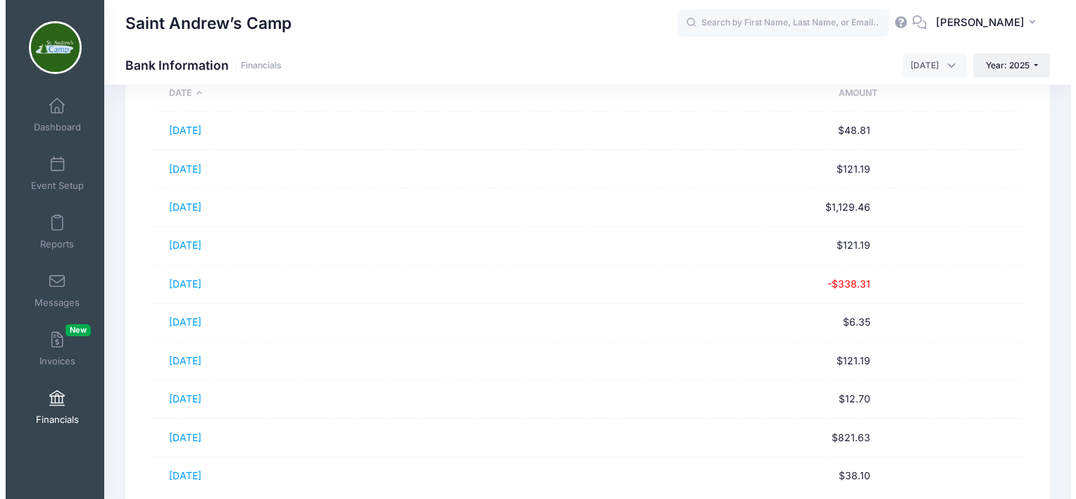
scroll to position [145, 0]
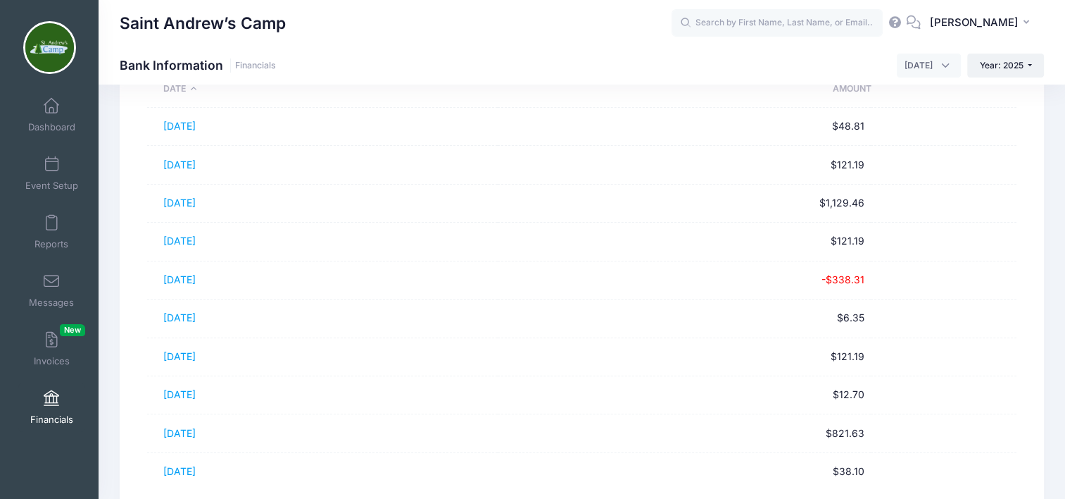
click at [204, 371] on td "[DATE]" at bounding box center [322, 357] width 351 height 38
click at [196, 353] on link "[DATE]" at bounding box center [179, 356] width 32 height 12
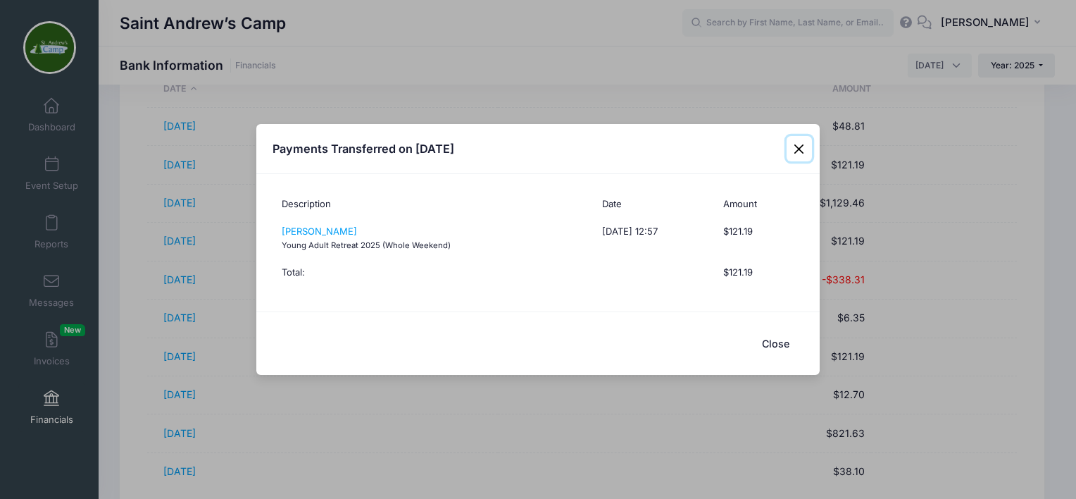
click at [799, 149] on button "Close" at bounding box center [799, 148] width 25 height 25
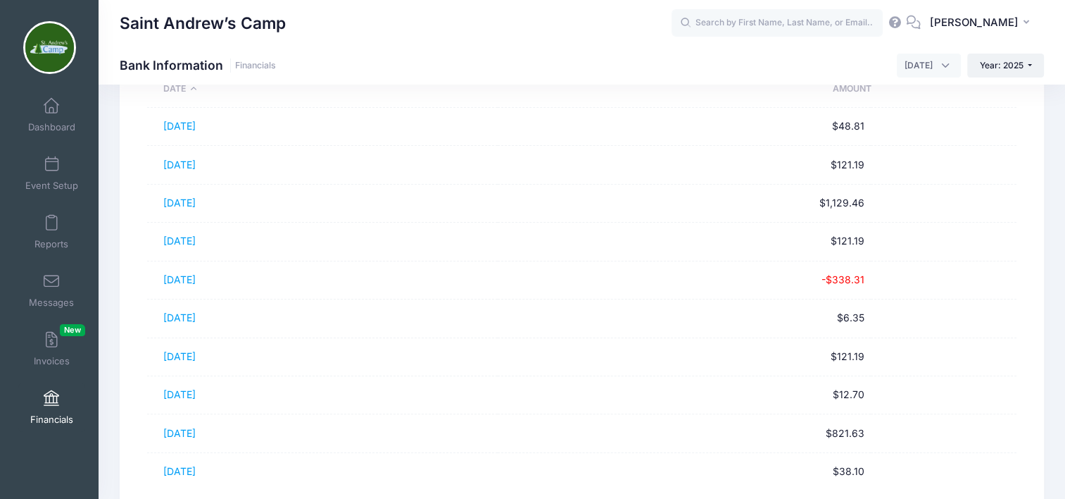
click at [196, 433] on link "[DATE]" at bounding box center [179, 433] width 32 height 12
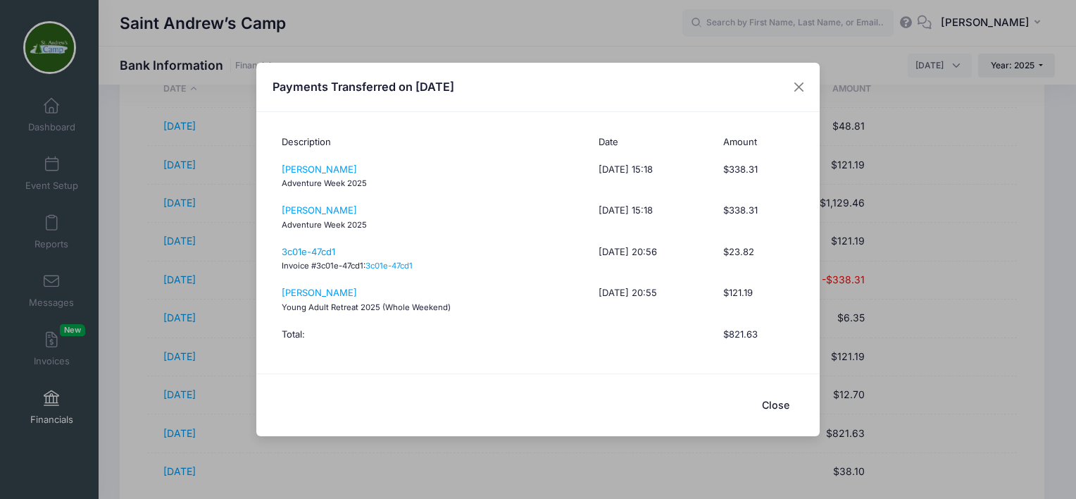
click at [330, 256] on link "3c01e-47cd1" at bounding box center [309, 251] width 54 height 11
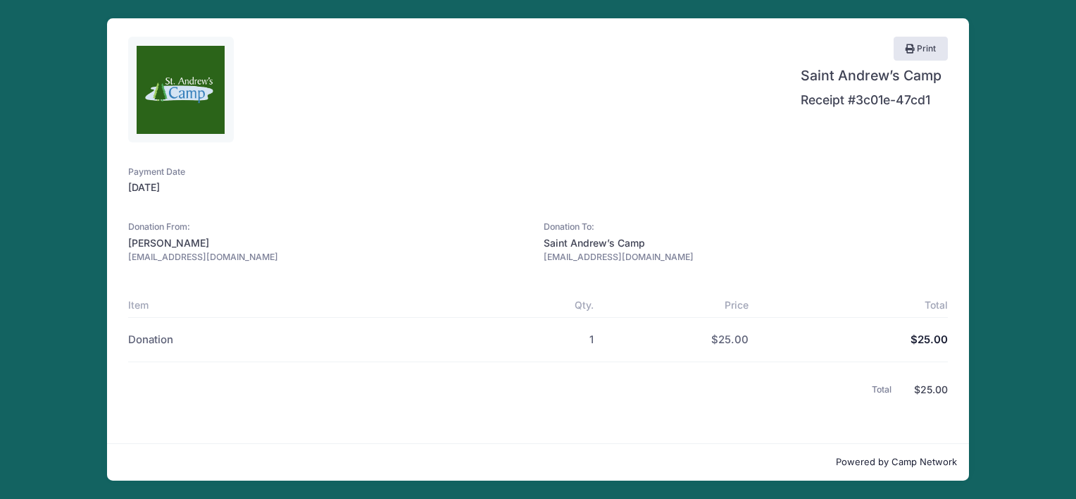
click at [1003, 235] on div "Print [GEOGRAPHIC_DATA] Receipt #3c01e-47cd1 Item 1 1" at bounding box center [538, 249] width 1034 height 499
click at [1018, 219] on div "Print Saint Andrew’s Camp Receipt #3c01e-47cd1 Item 1 1" at bounding box center [538, 249] width 1034 height 499
click at [1011, 231] on div "Print Saint Andrew’s Camp Receipt #3c01e-47cd1 Item 1 1" at bounding box center [538, 249] width 1034 height 499
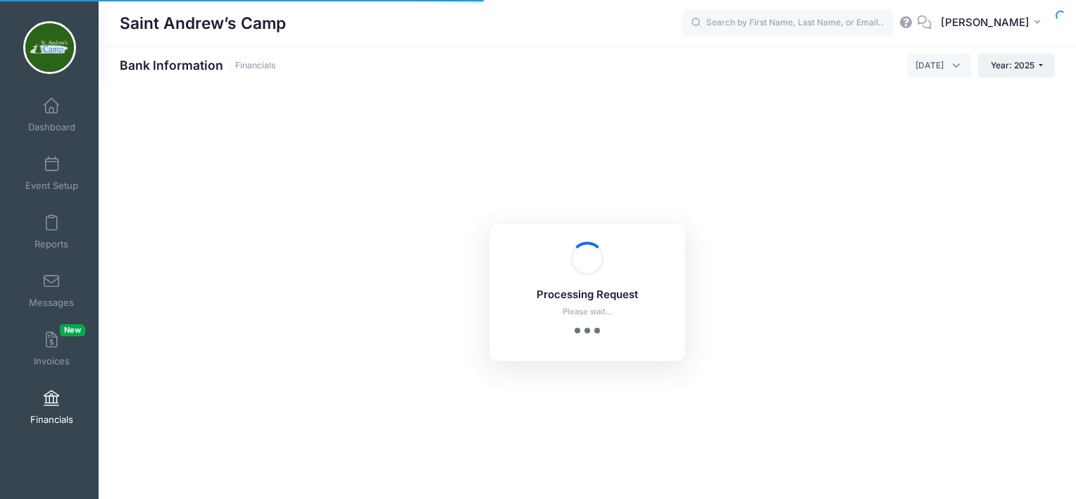
select select "4"
select select "10"
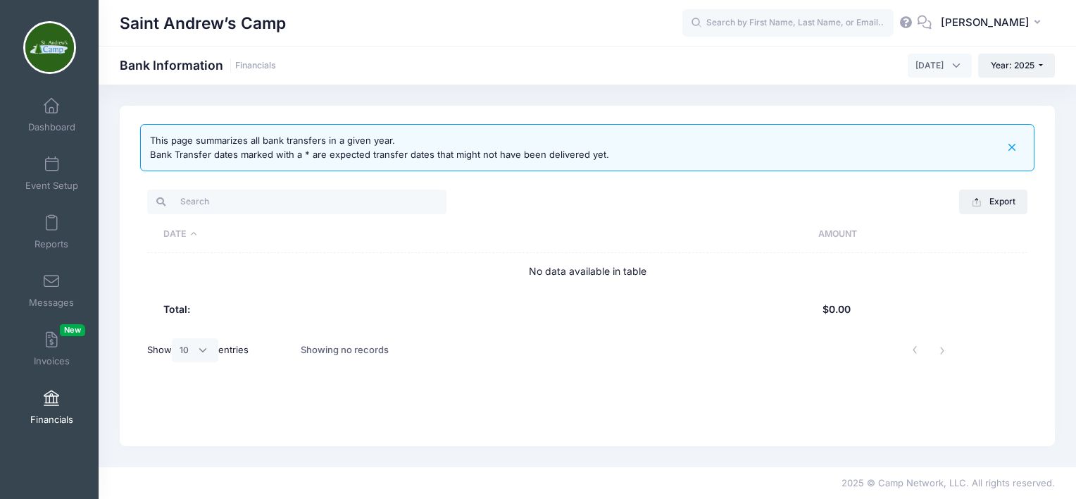
click at [37, 413] on span "Financials" at bounding box center [51, 419] width 43 height 12
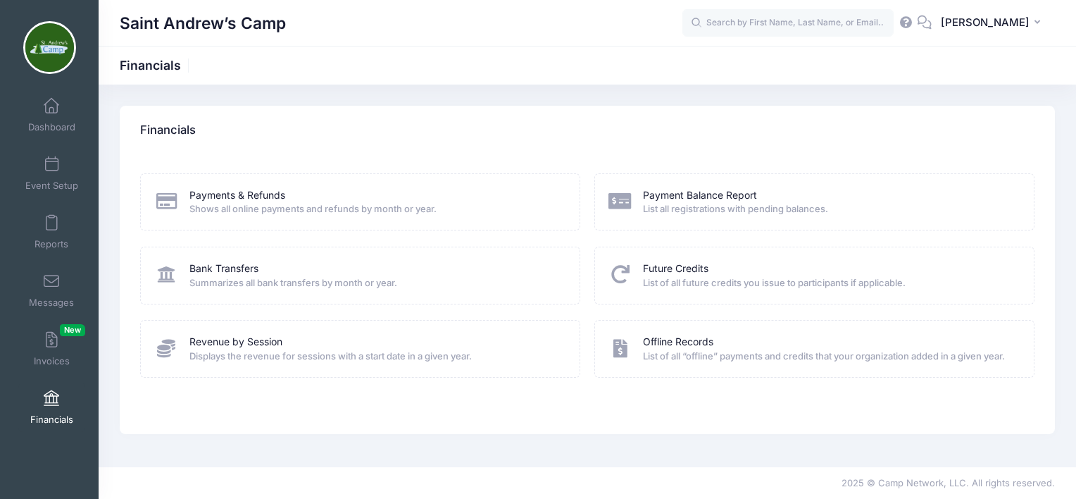
click at [252, 273] on link "Bank Transfers" at bounding box center [223, 268] width 69 height 15
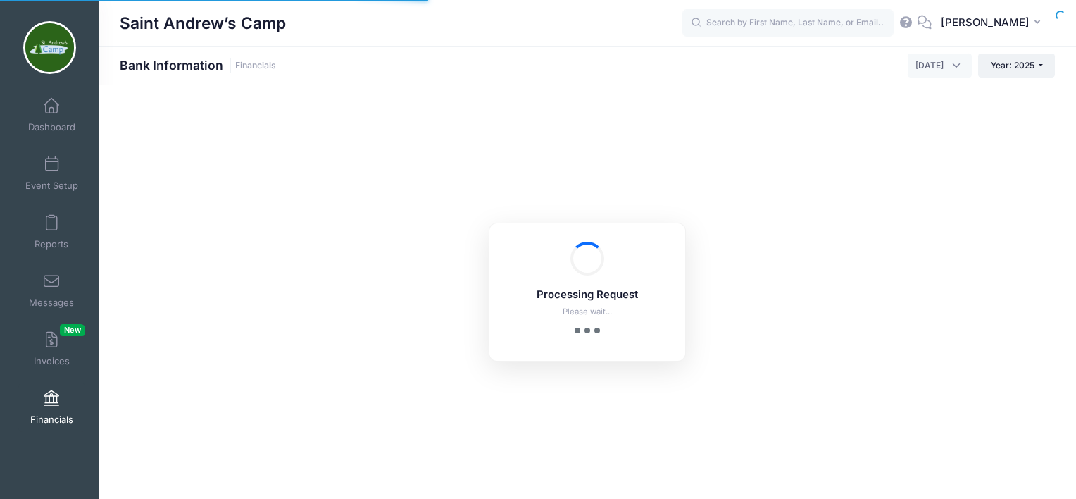
select select "10"
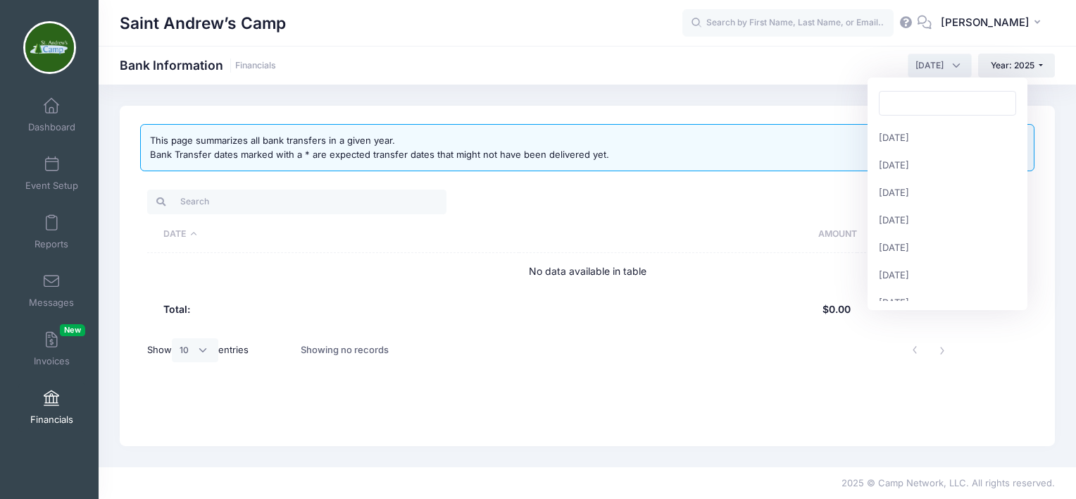
click at [956, 70] on span "[DATE]" at bounding box center [940, 66] width 64 height 24
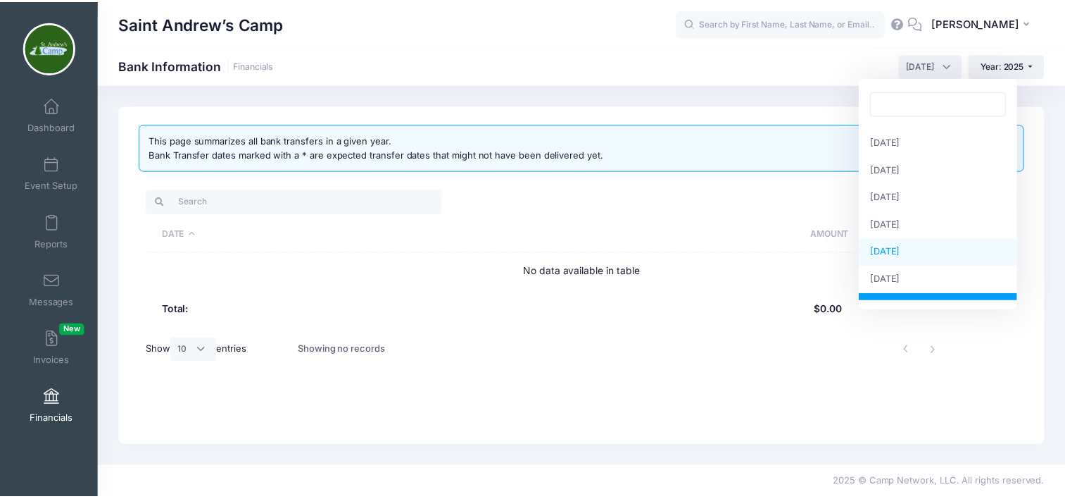
scroll to position [42, 0]
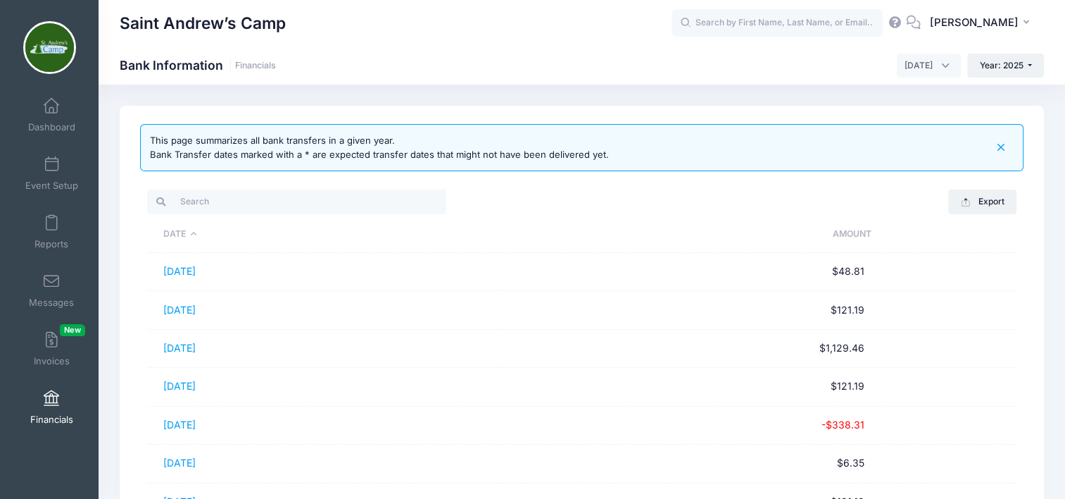
click at [196, 422] on link "[DATE]" at bounding box center [179, 424] width 32 height 12
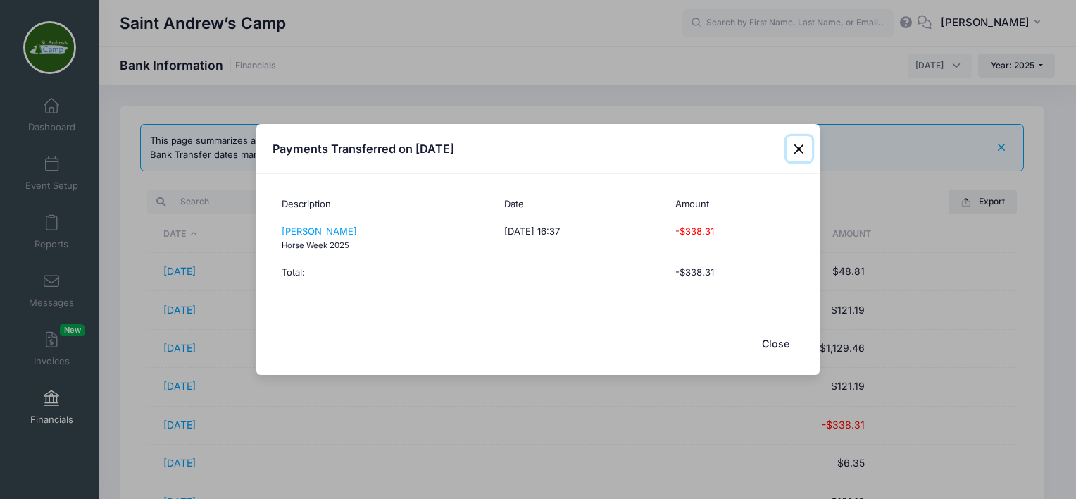
click at [799, 149] on button "Close" at bounding box center [799, 148] width 25 height 25
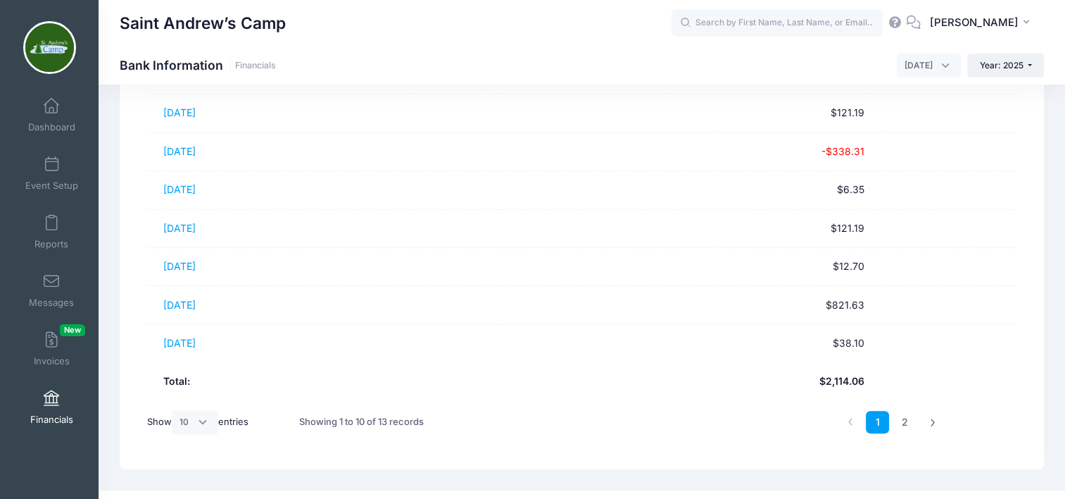
scroll to position [273, 0]
click at [905, 422] on link "2" at bounding box center [905, 422] width 23 height 23
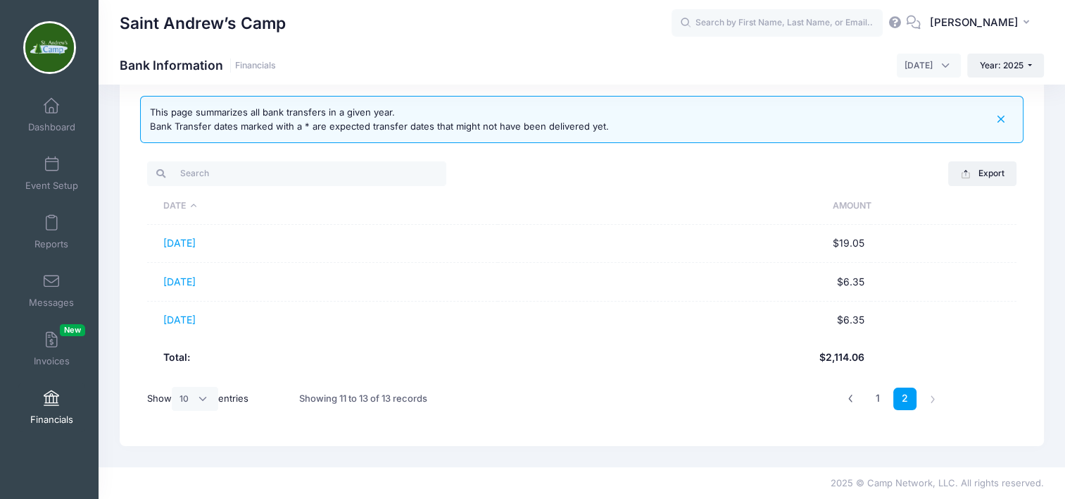
click at [933, 404] on li at bounding box center [932, 398] width 23 height 23
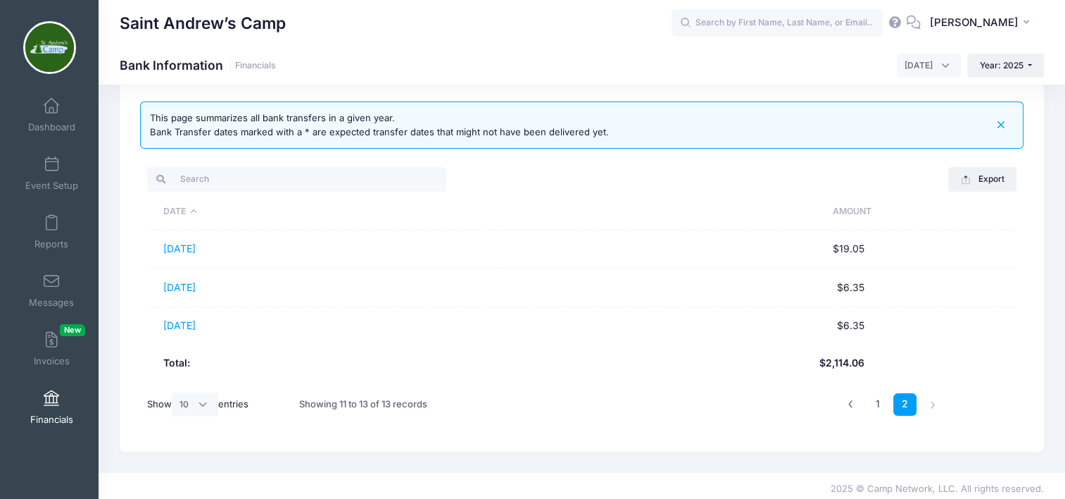
scroll to position [0, 0]
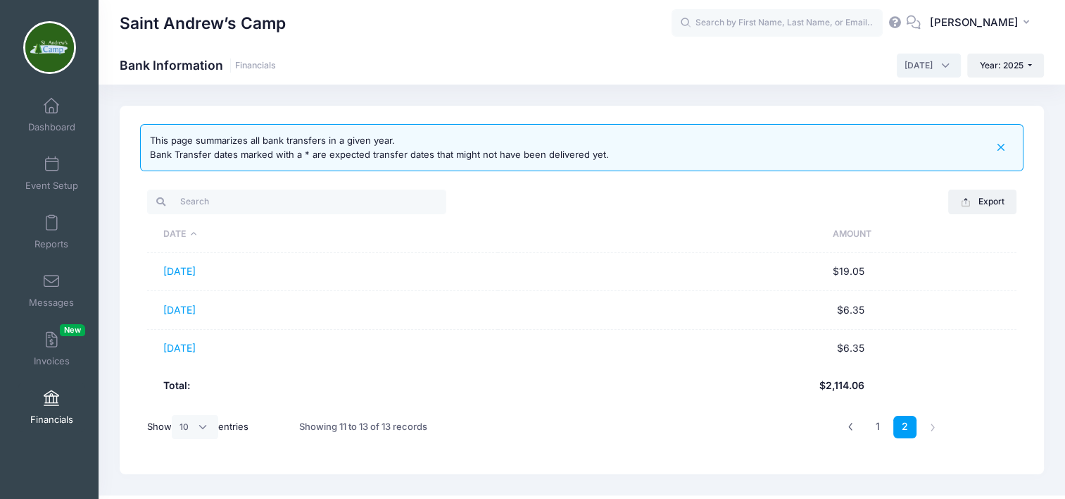
click at [940, 70] on span "April 2025" at bounding box center [929, 66] width 64 height 24
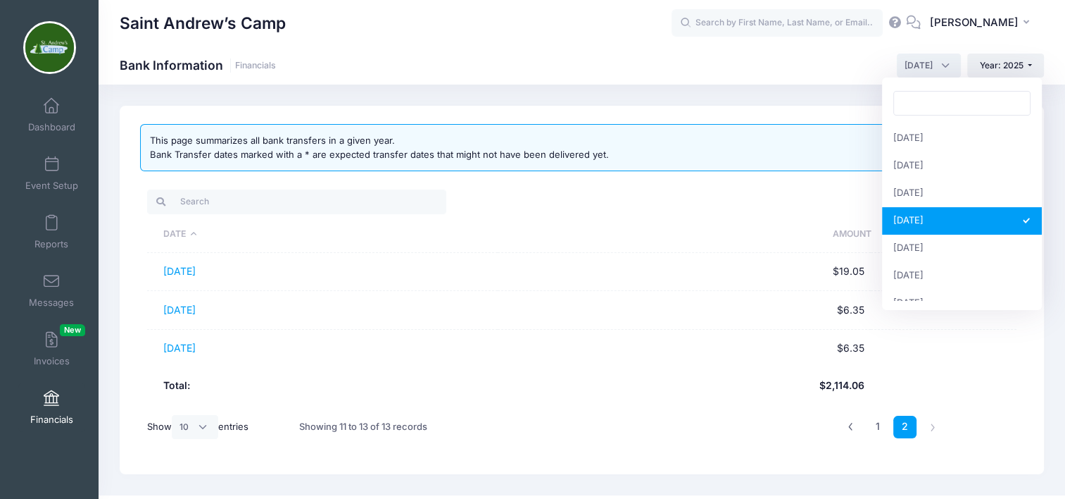
select select "5"
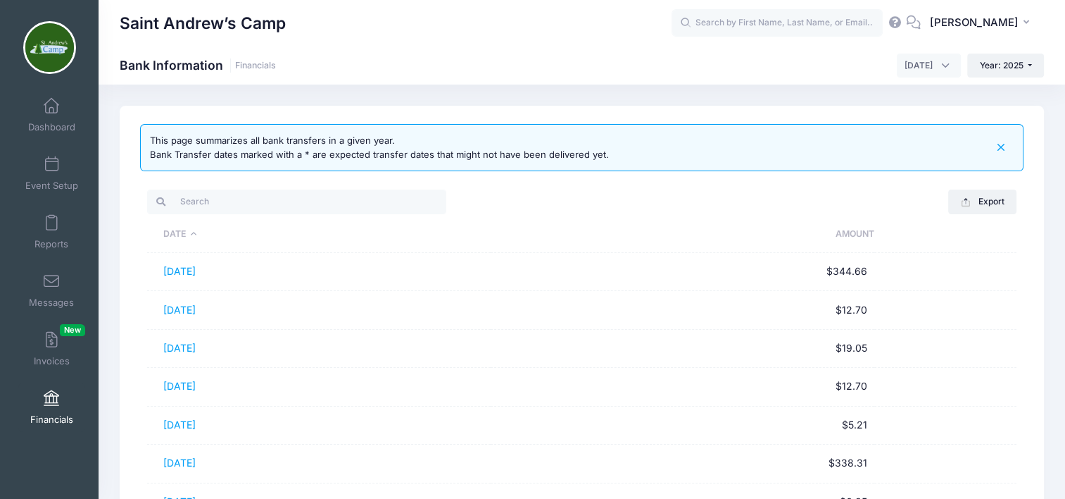
click at [51, 346] on span at bounding box center [51, 339] width 0 height 15
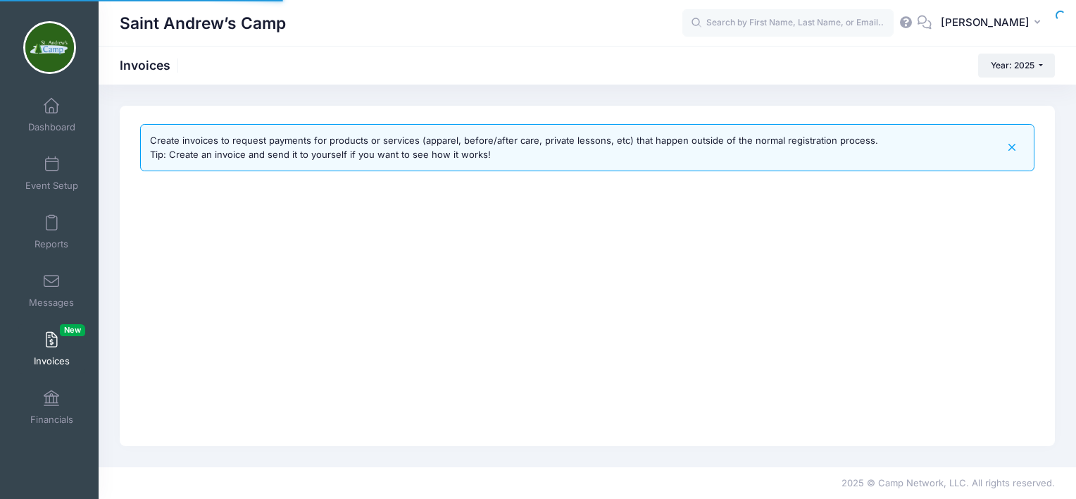
select select
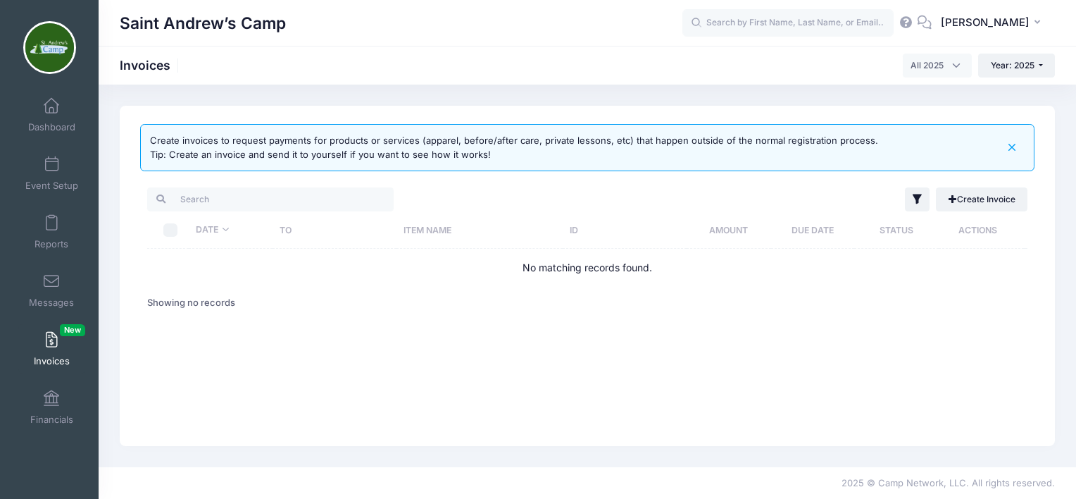
click at [47, 238] on span "Reports" at bounding box center [52, 244] width 34 height 12
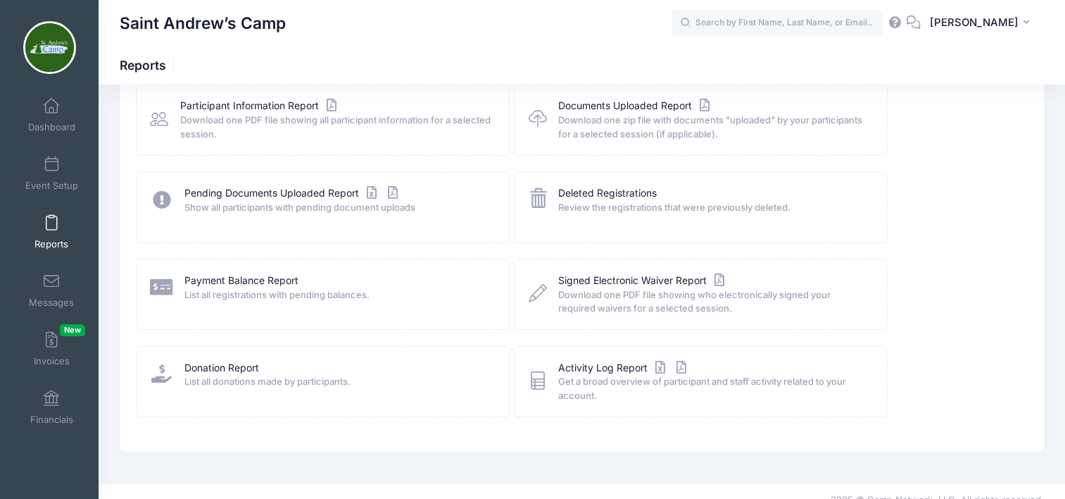
scroll to position [185, 0]
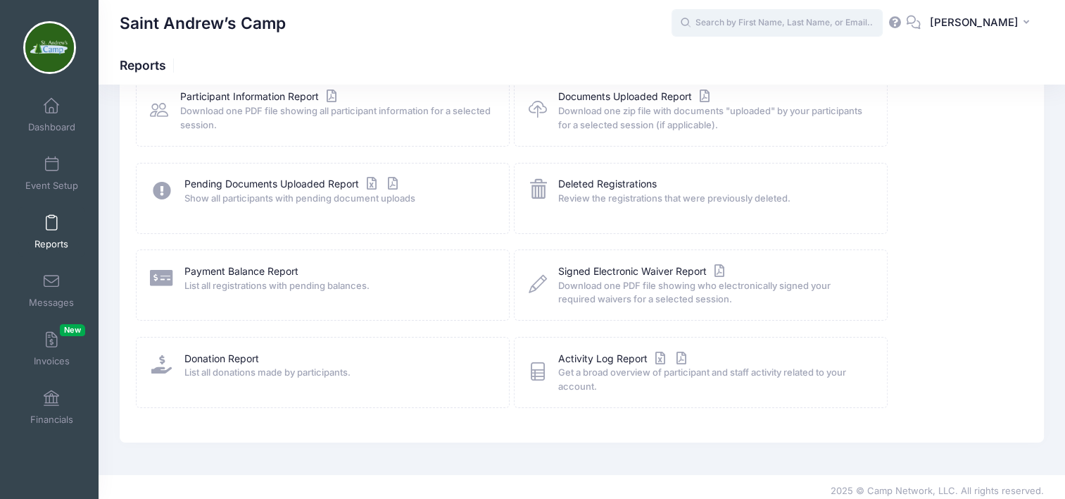
click at [766, 25] on input "text" at bounding box center [777, 23] width 211 height 28
type input "R"
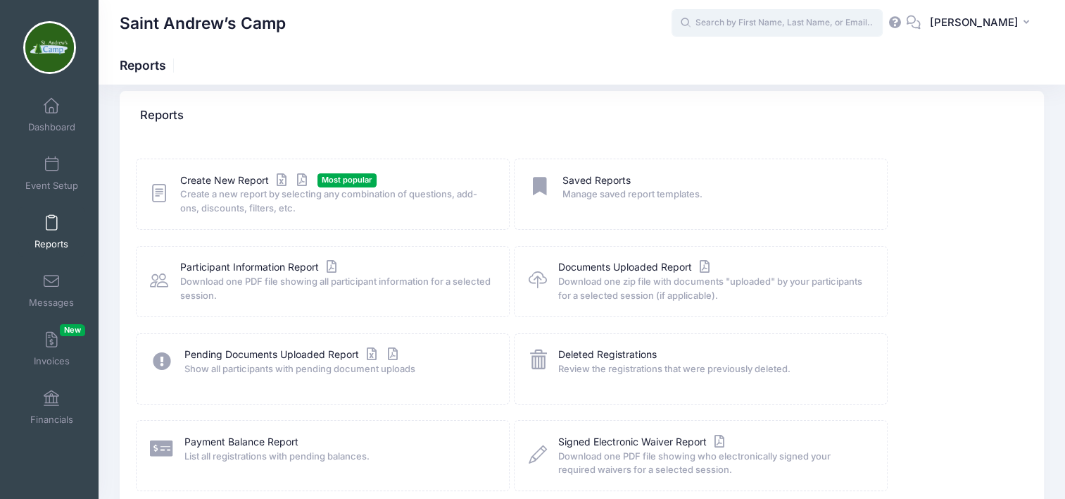
scroll to position [0, 0]
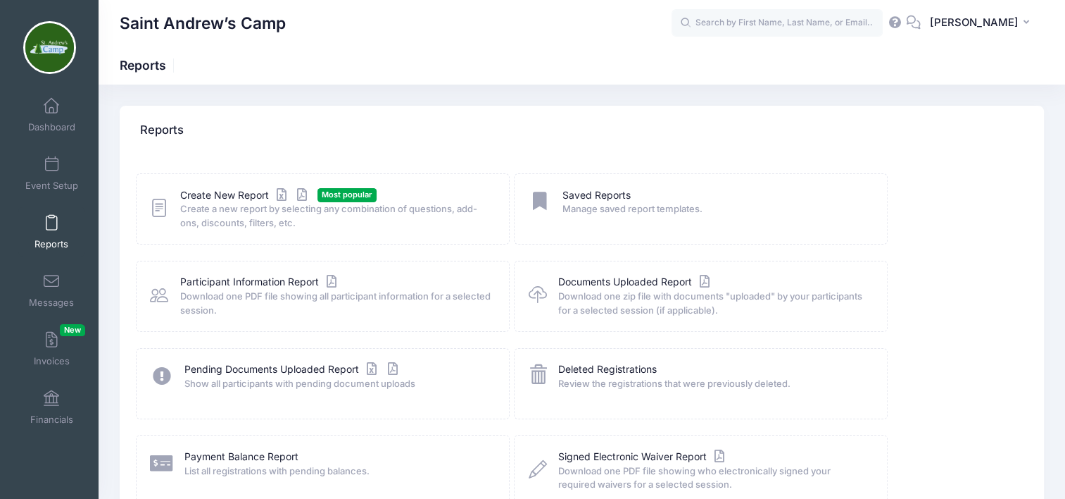
click at [963, 313] on div "Create New Report Most popular Create a new report by selecting any combination…" at bounding box center [582, 391] width 897 height 436
click at [243, 208] on span "Create a new report by selecting any combination of questions, add-ons, discoun…" at bounding box center [335, 215] width 311 height 27
click at [215, 196] on link "Create New Report" at bounding box center [245, 195] width 131 height 15
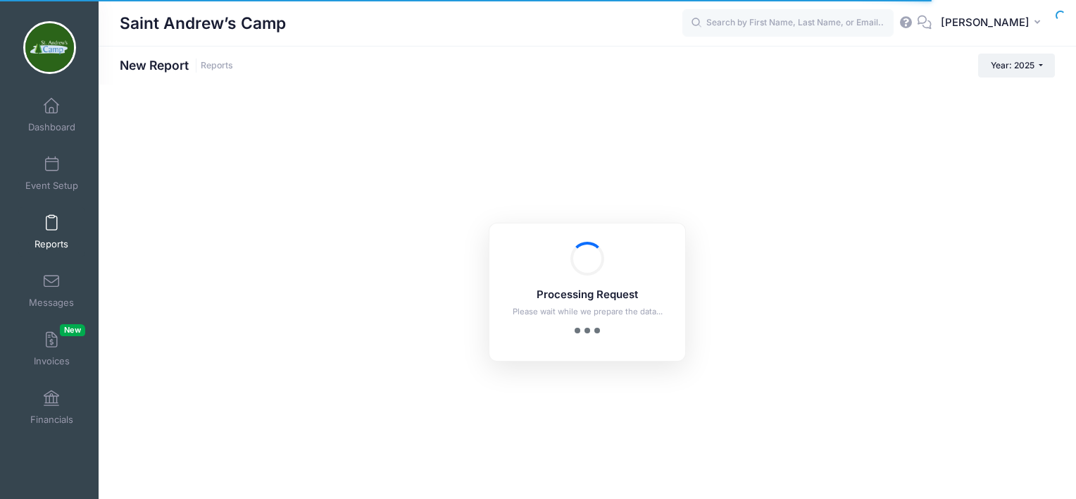
checkbox input "true"
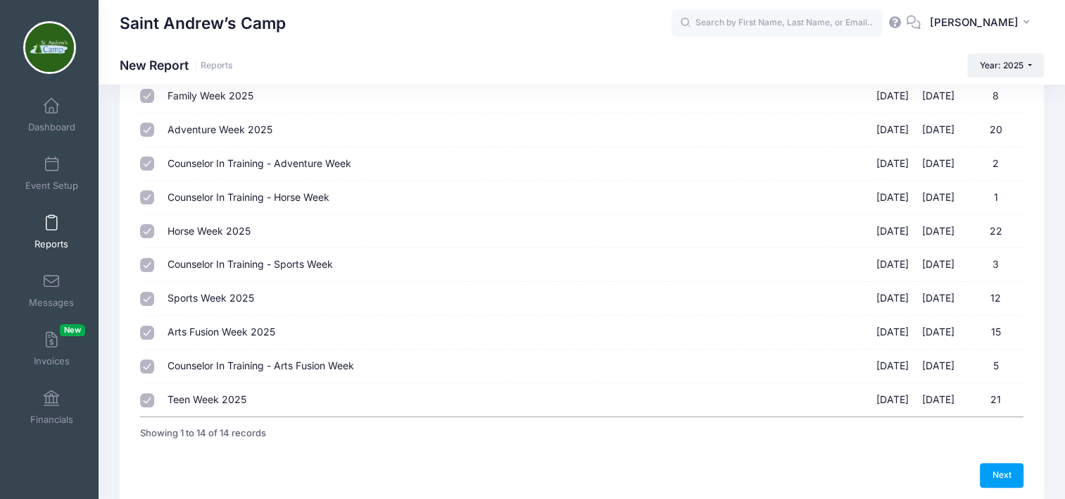
scroll to position [242, 0]
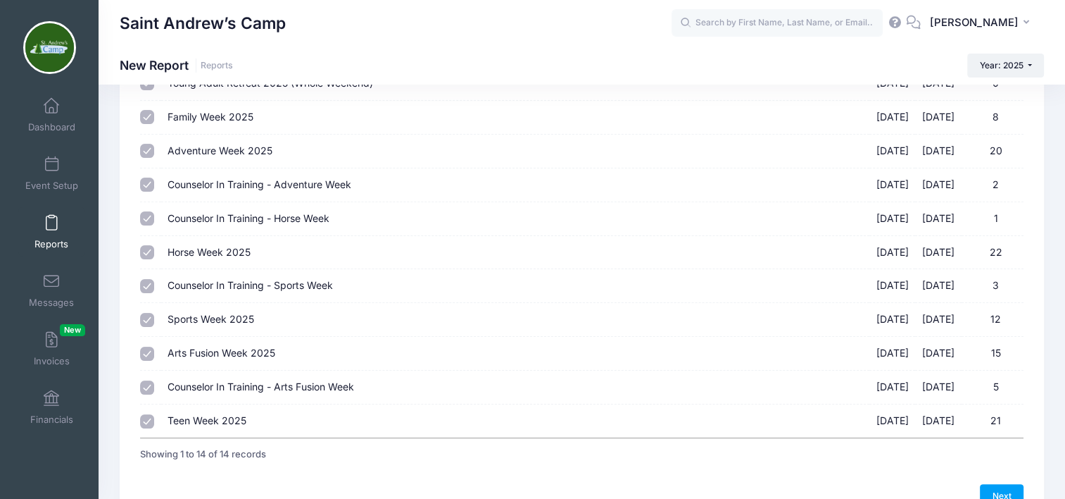
click at [51, 403] on span at bounding box center [51, 398] width 0 height 15
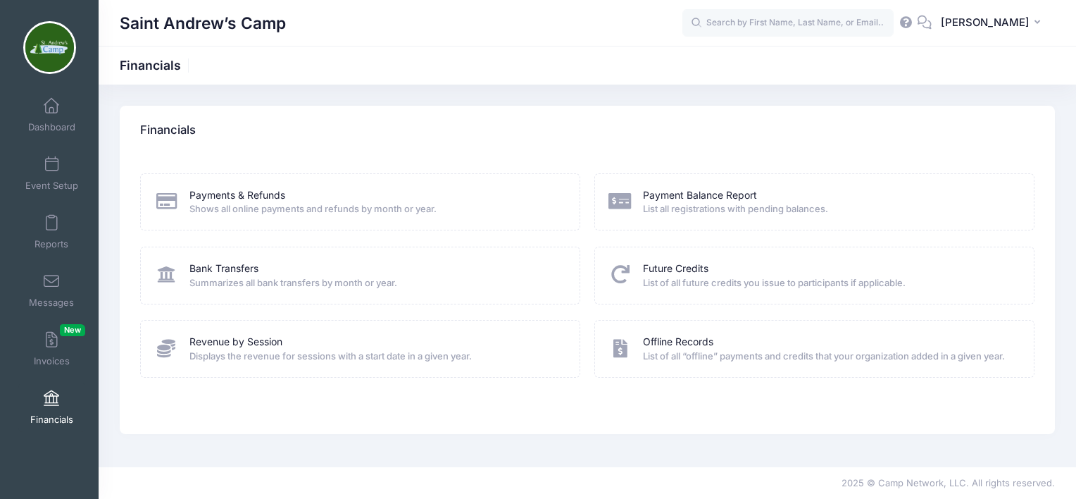
click at [242, 194] on link "Payments & Refunds" at bounding box center [237, 195] width 96 height 15
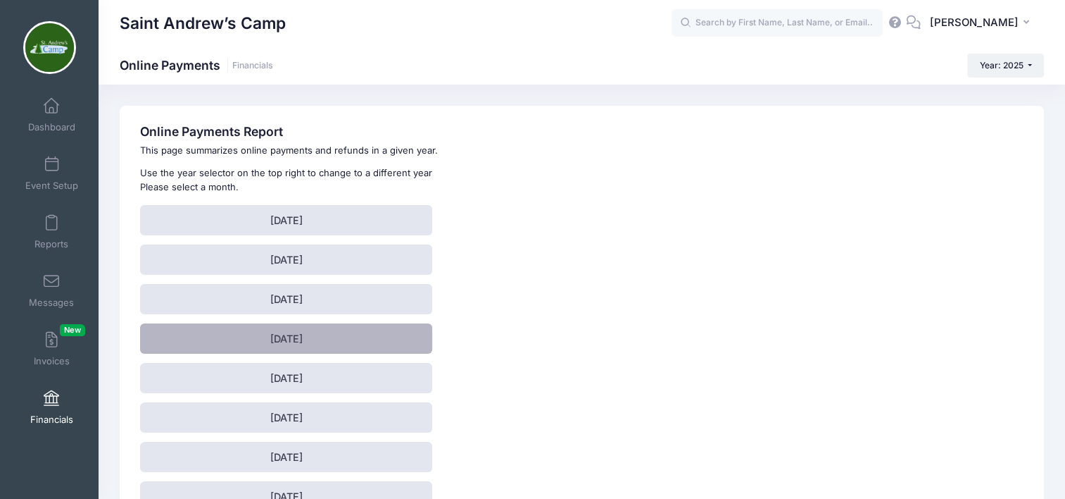
click at [292, 338] on link "[DATE]" at bounding box center [286, 338] width 292 height 30
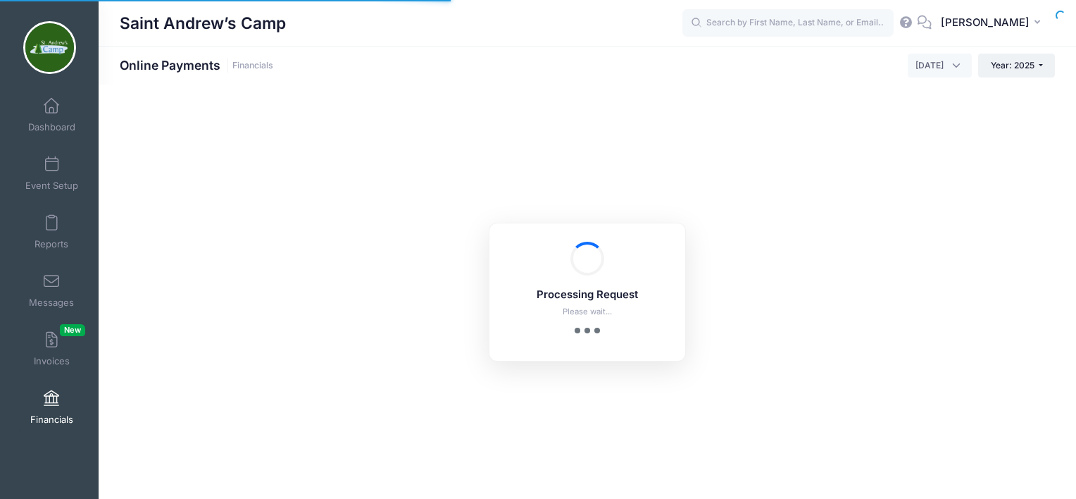
select select "10"
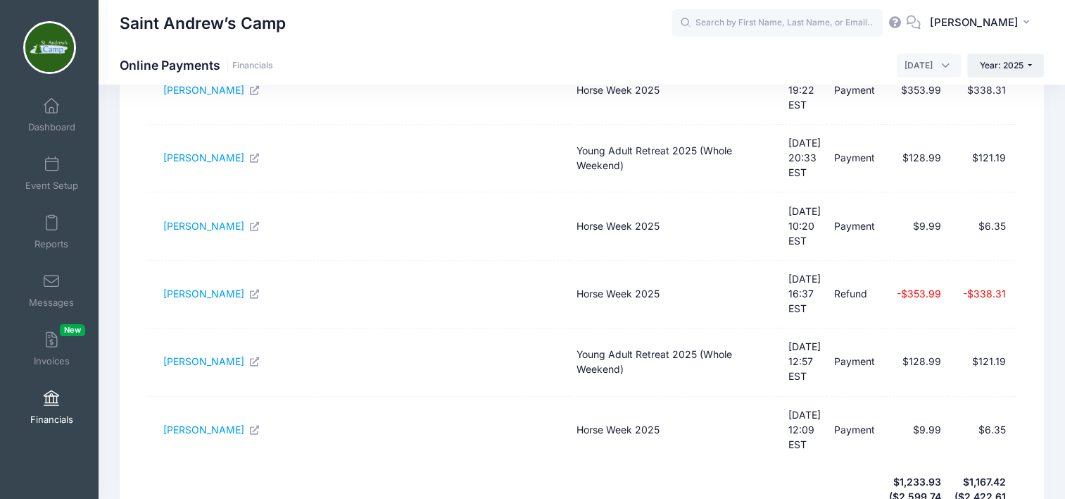
scroll to position [474, 0]
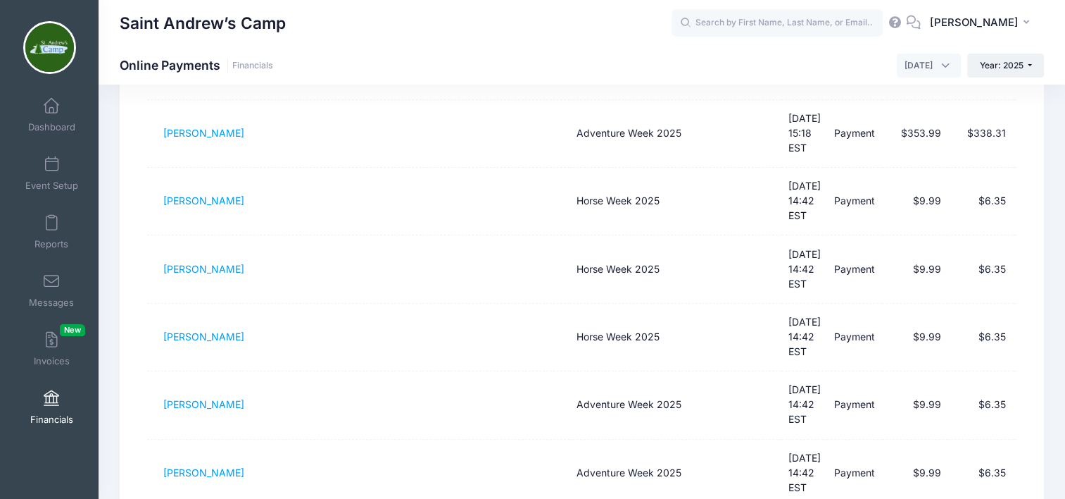
scroll to position [430, 0]
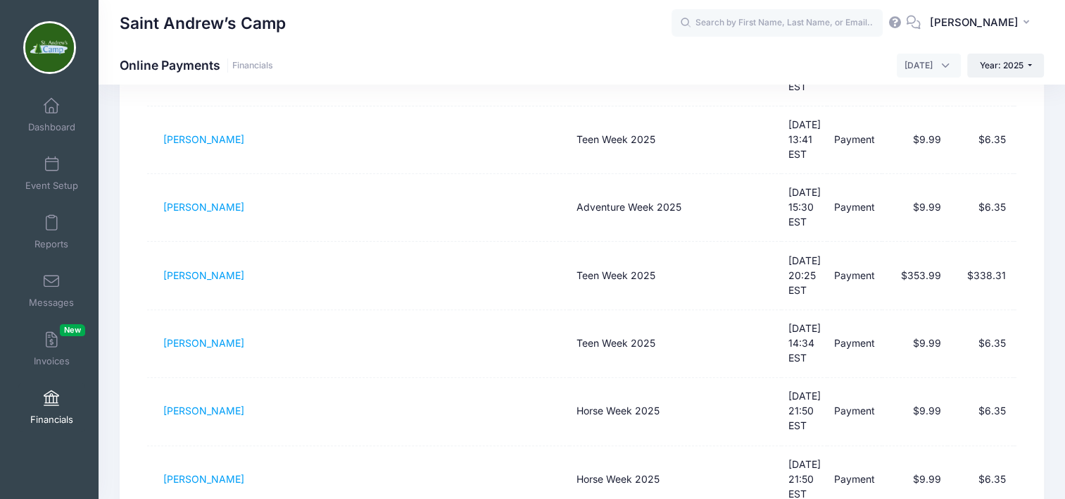
scroll to position [420, 0]
click at [940, 67] on span "[DATE]" at bounding box center [929, 66] width 64 height 24
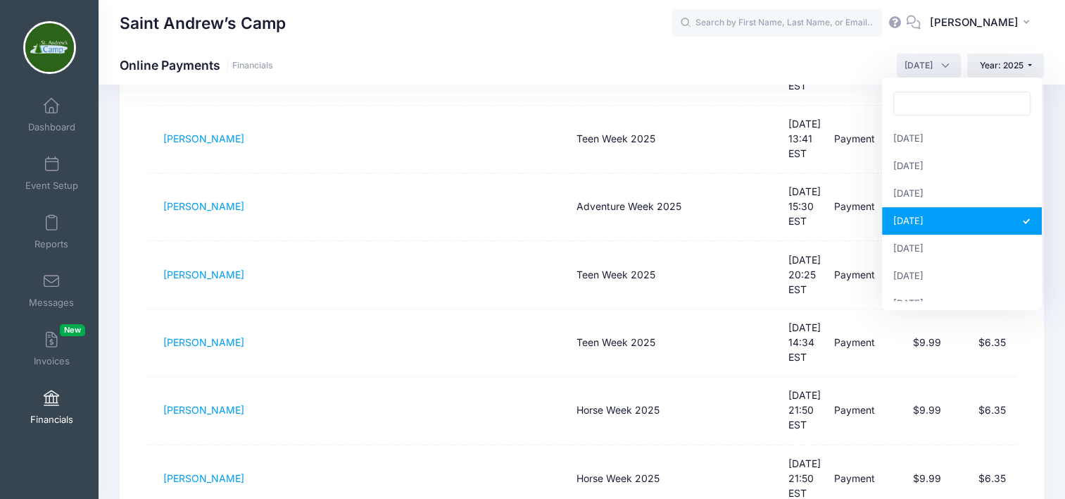
select select "5"
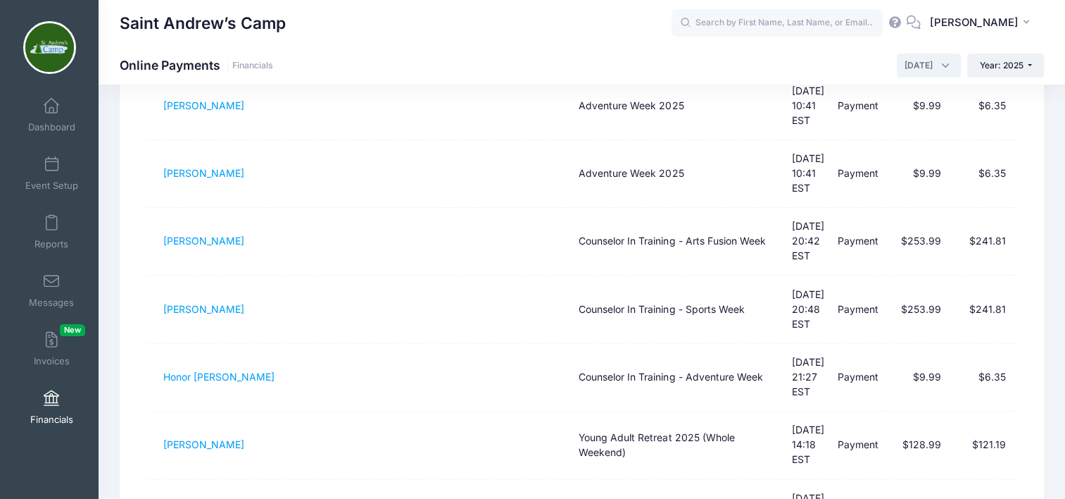
scroll to position [382, 0]
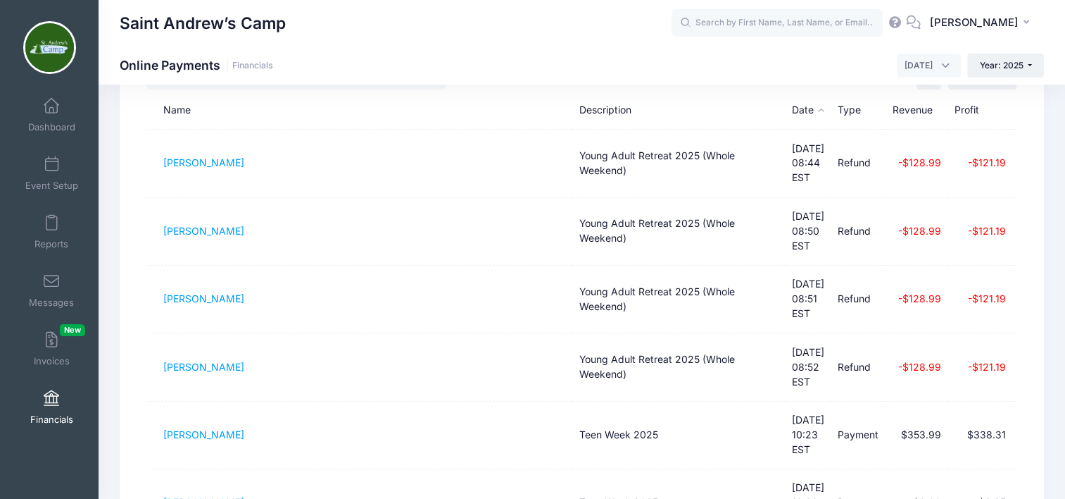
scroll to position [127, 0]
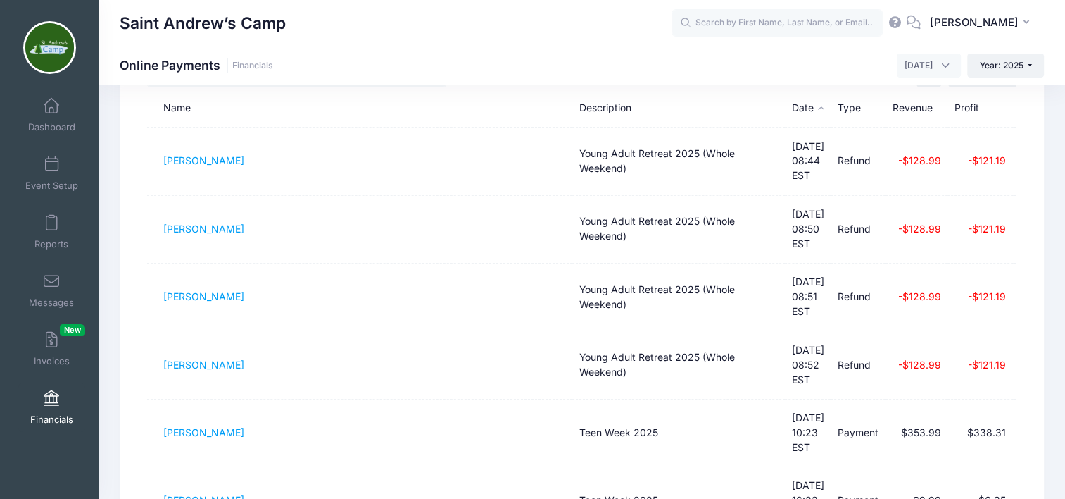
click at [656, 331] on td "Young Adult Retreat 2025 (Whole Weekend)" at bounding box center [679, 365] width 213 height 68
click at [206, 358] on link "[PERSON_NAME]" at bounding box center [203, 364] width 81 height 12
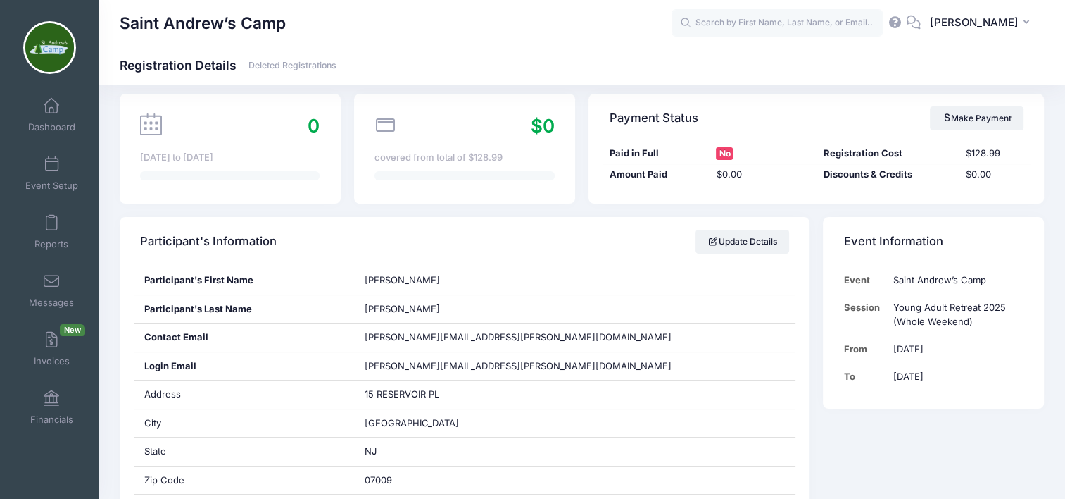
scroll to position [107, 0]
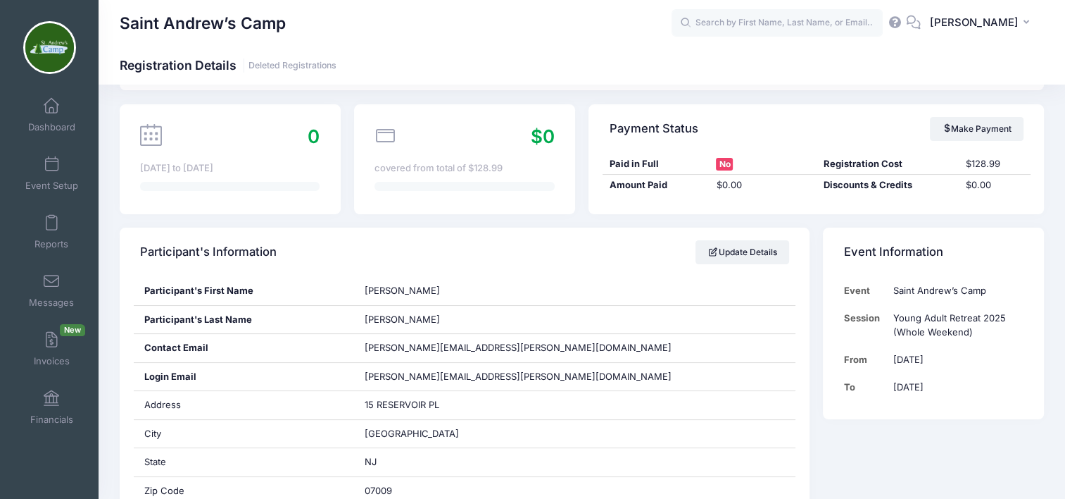
click at [51, 398] on span at bounding box center [51, 398] width 0 height 15
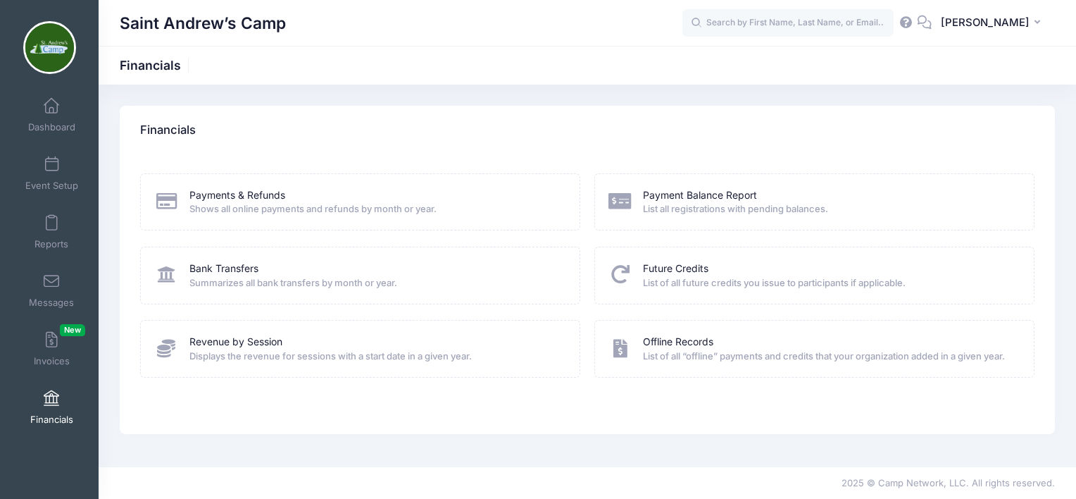
click at [245, 194] on link "Payments & Refunds" at bounding box center [237, 195] width 96 height 15
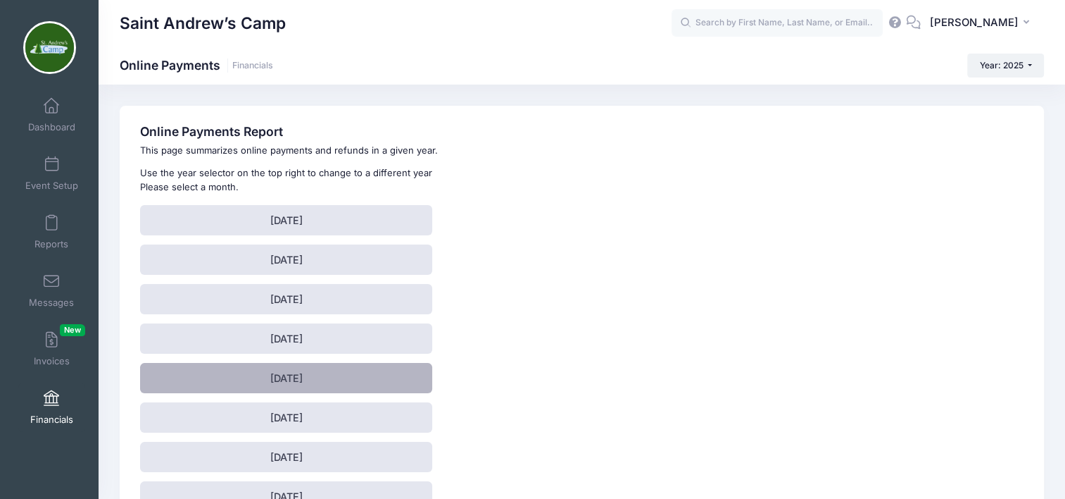
click at [271, 379] on link "[DATE]" at bounding box center [286, 378] width 292 height 30
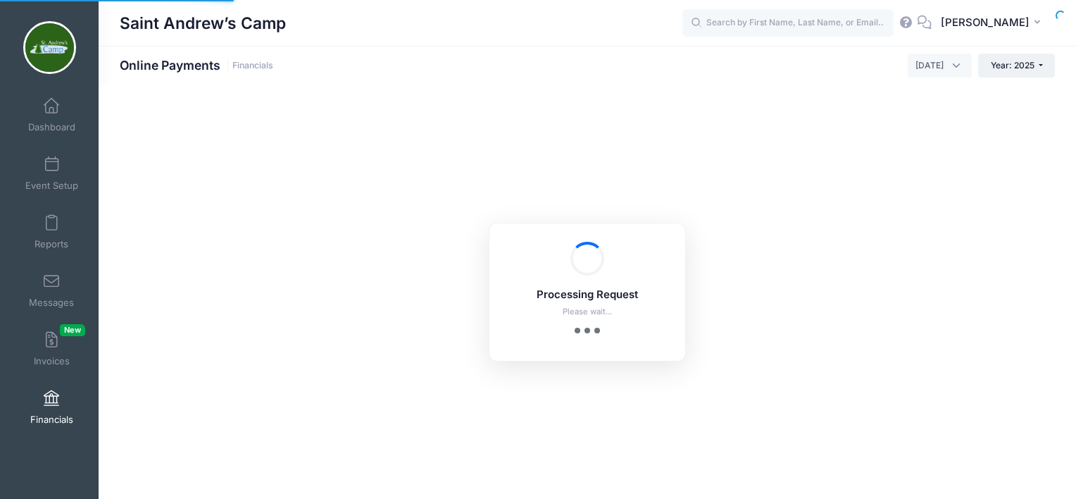
select select "10"
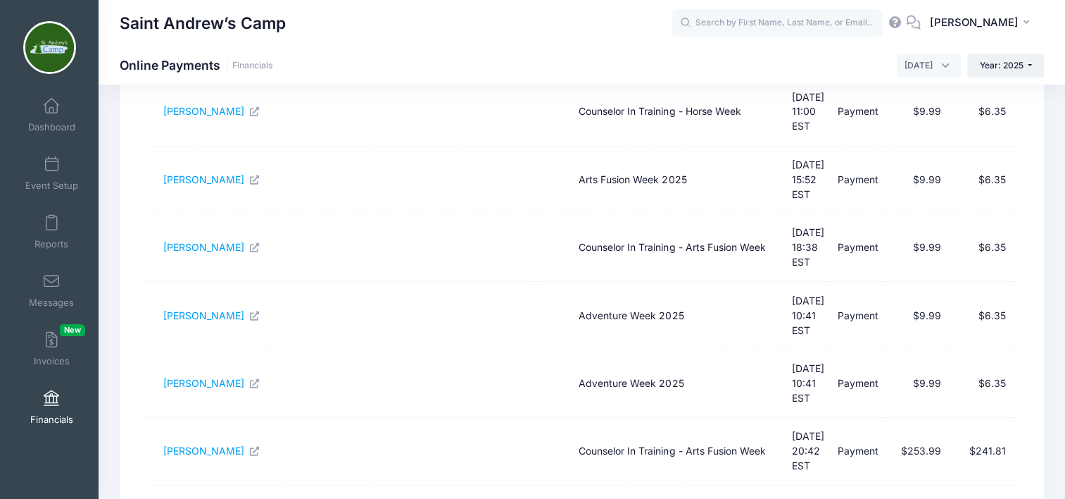
scroll to position [177, 0]
click at [51, 400] on span at bounding box center [51, 398] width 0 height 15
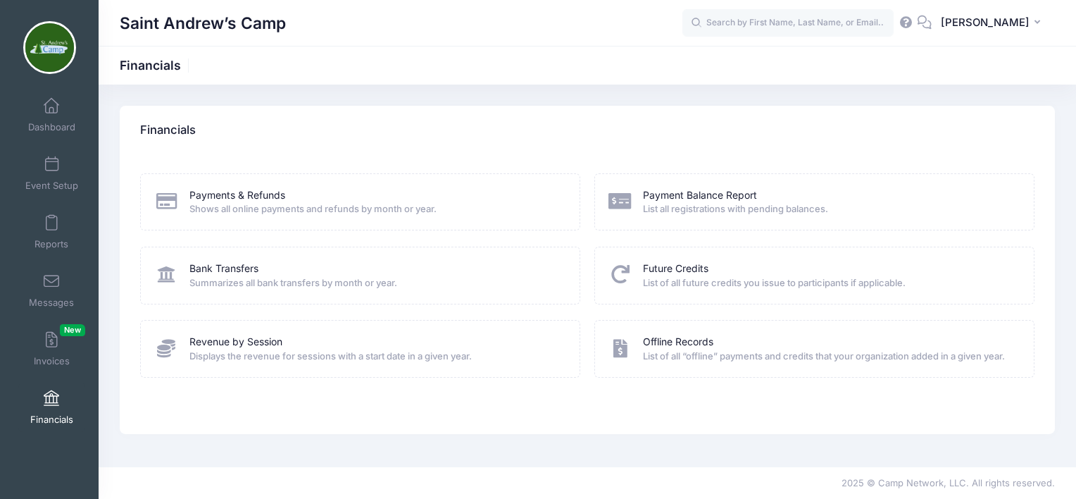
click at [232, 266] on link "Bank Transfers" at bounding box center [223, 268] width 69 height 15
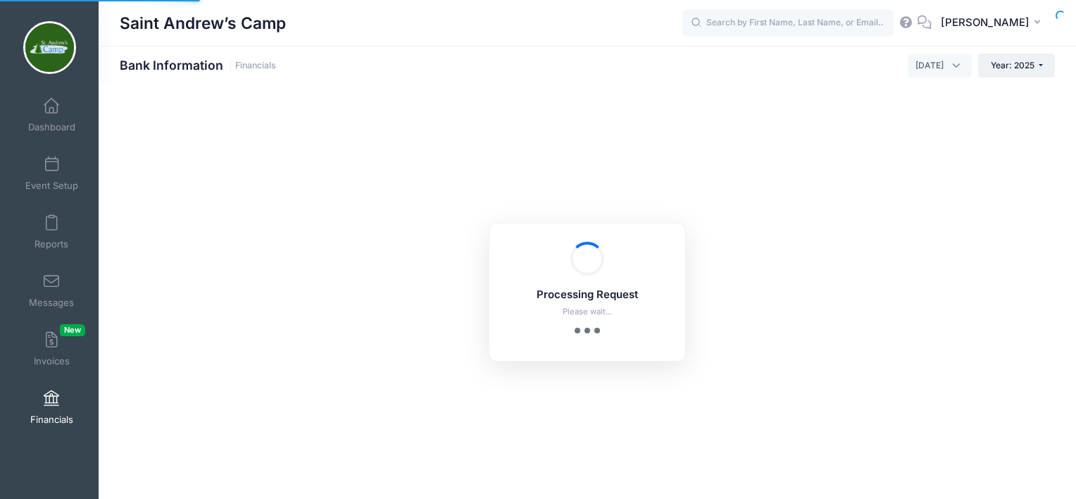
select select "10"
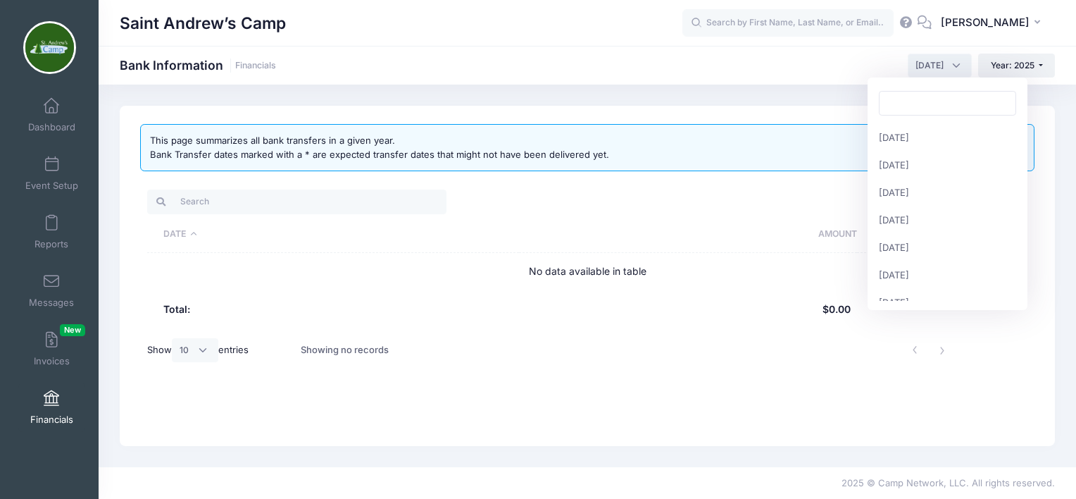
click at [952, 63] on span "[DATE]" at bounding box center [940, 66] width 64 height 24
select select "5"
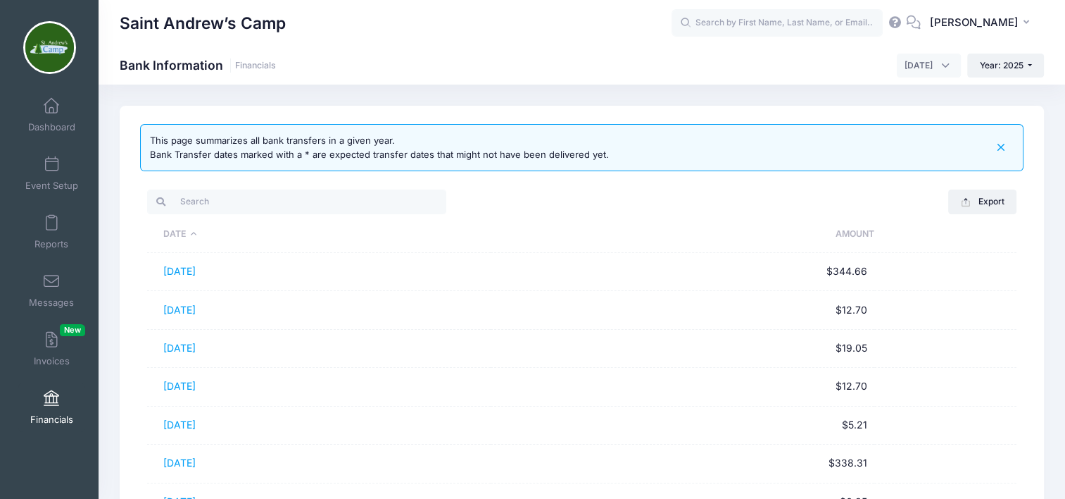
click at [196, 423] on link "[DATE]" at bounding box center [179, 424] width 32 height 12
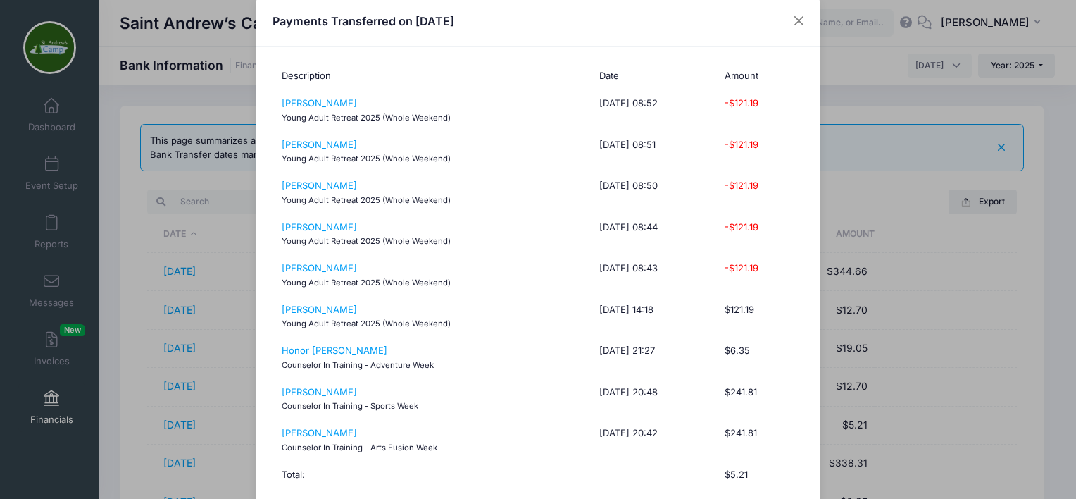
scroll to position [20, 0]
